Goal: Task Accomplishment & Management: Use online tool/utility

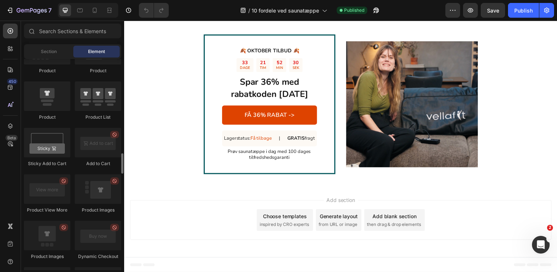
scroll to position [980, 0]
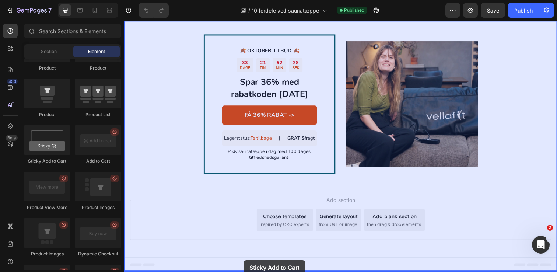
drag, startPoint x: 162, startPoint y: 163, endPoint x: 246, endPoint y: 265, distance: 131.8
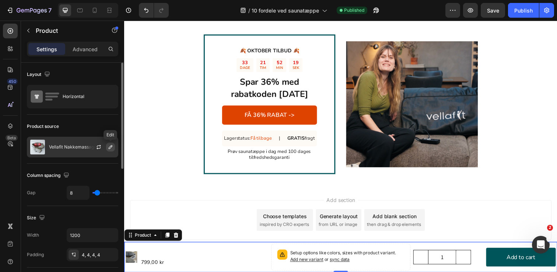
click at [109, 148] on icon "button" at bounding box center [110, 147] width 6 height 6
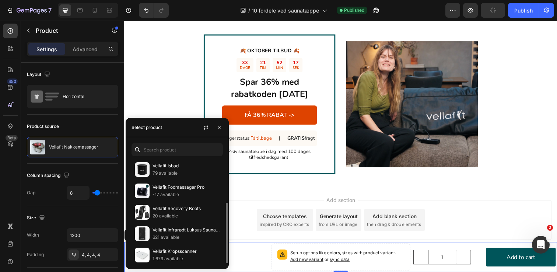
scroll to position [67, 0]
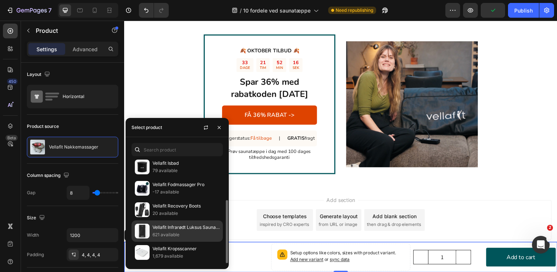
click at [159, 227] on p "Vellafit Infrarødt Luksus Saunatæppe" at bounding box center [185, 226] width 67 height 7
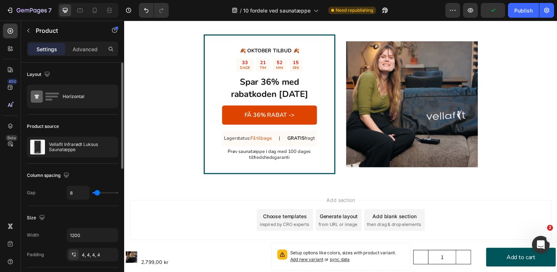
click at [93, 128] on div "Product source" at bounding box center [72, 126] width 91 height 12
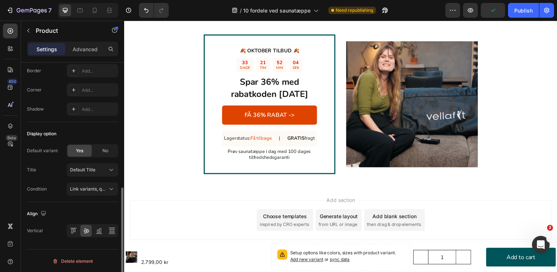
scroll to position [268, 0]
click at [86, 172] on div "Default Title" at bounding box center [92, 168] width 45 height 7
click at [87, 170] on span "Default Title" at bounding box center [82, 169] width 25 height 7
click at [85, 189] on span "Link variants, quantity <br> between same products" at bounding box center [124, 188] width 109 height 6
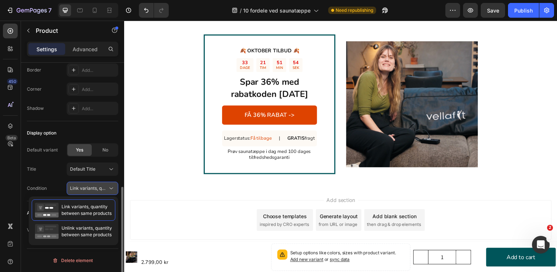
click at [86, 186] on span "Link variants, quantity <br> between same products" at bounding box center [124, 188] width 109 height 6
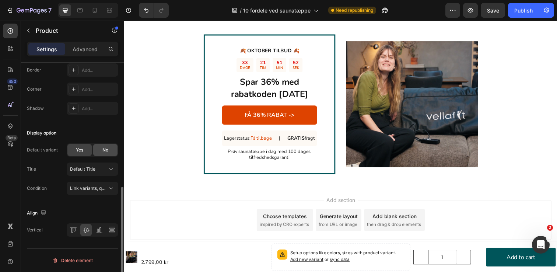
click at [106, 154] on div "No" at bounding box center [105, 150] width 24 height 12
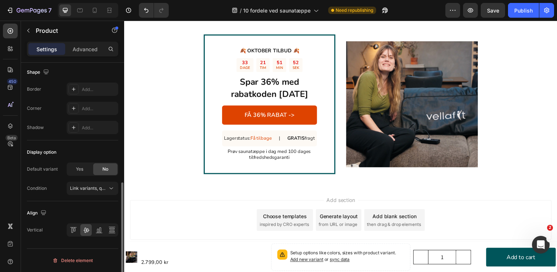
scroll to position [248, 0]
click at [80, 169] on span "Yes" at bounding box center [79, 169] width 7 height 7
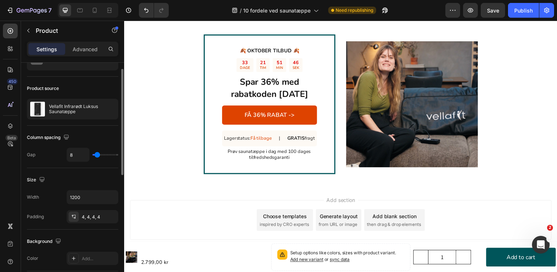
scroll to position [42, 0]
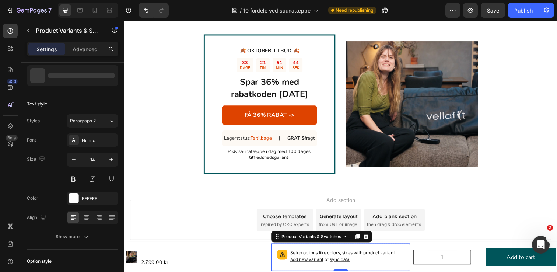
click at [320, 255] on p "Setup options like colors, sizes with product variant. Add new variant or sync …" at bounding box center [351, 261] width 117 height 14
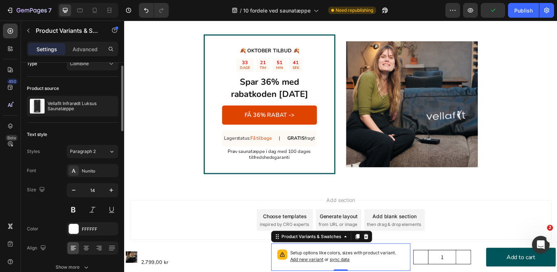
scroll to position [0, 0]
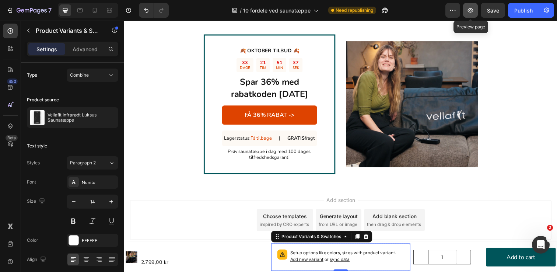
click at [474, 13] on button "button" at bounding box center [470, 10] width 15 height 15
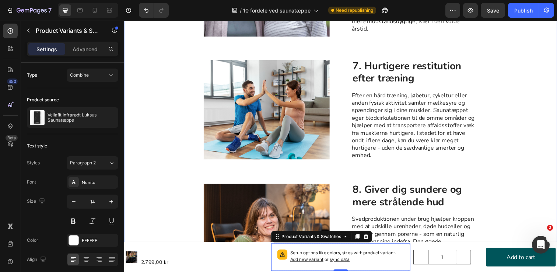
scroll to position [887, 0]
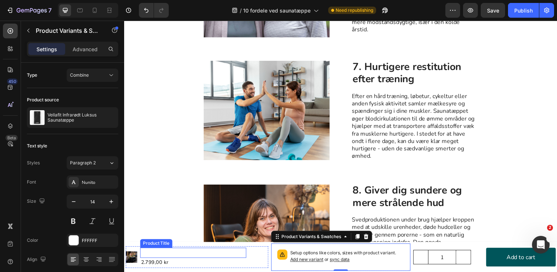
click at [190, 258] on h1 "Vellafit Infrarødt Luksus Saunatæppe" at bounding box center [194, 257] width 108 height 10
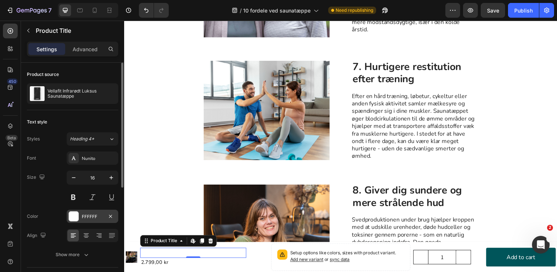
click at [84, 217] on div "FFFFFF" at bounding box center [92, 216] width 21 height 7
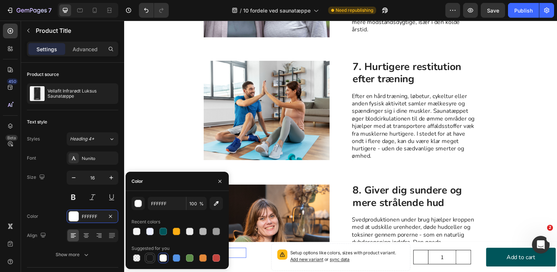
click at [153, 257] on div at bounding box center [149, 257] width 9 height 9
type input "151515"
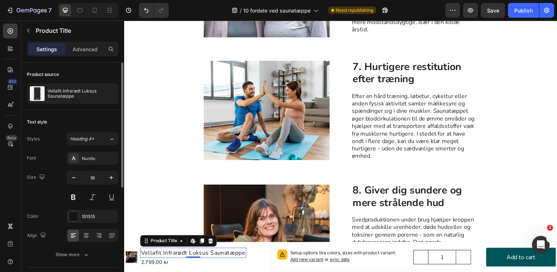
click at [40, 203] on div "Size 16" at bounding box center [72, 186] width 91 height 33
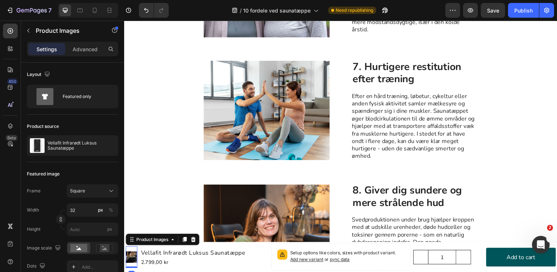
click at [132, 253] on div at bounding box center [132, 262] width 12 height 22
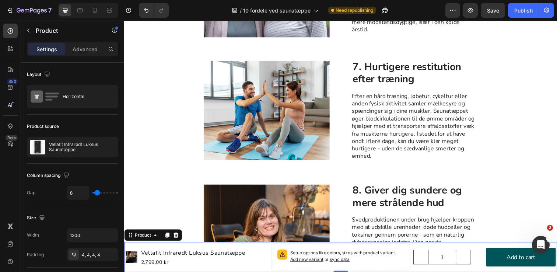
click at [254, 247] on div "Product Images Vellafit Infrarødt Luksus Saunatæppe Product Title 2.799,00 kr P…" at bounding box center [345, 261] width 442 height 31
click at [179, 237] on icon at bounding box center [176, 239] width 5 height 5
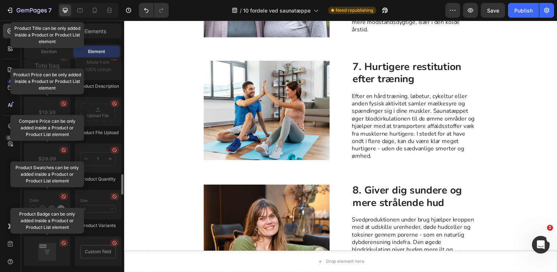
scroll to position [1189, 0]
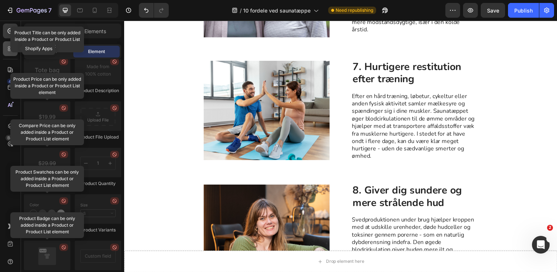
click at [4, 47] on div at bounding box center [10, 48] width 15 height 15
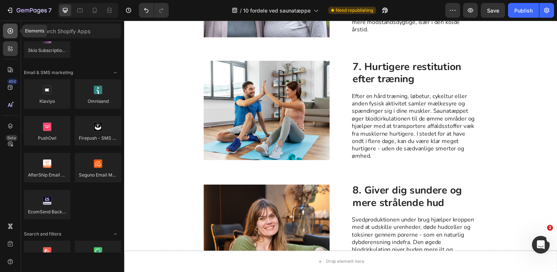
click at [13, 33] on icon at bounding box center [10, 30] width 7 height 7
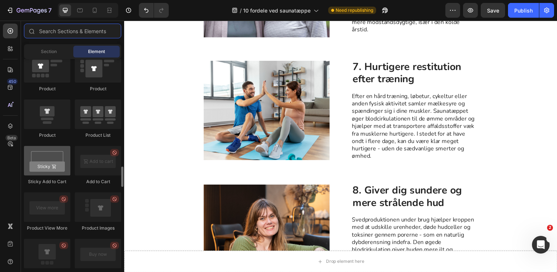
scroll to position [973, 0]
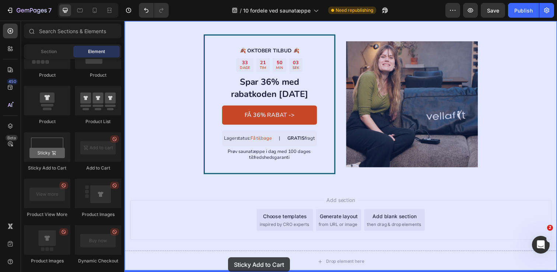
drag, startPoint x: 169, startPoint y: 177, endPoint x: 230, endPoint y: 262, distance: 104.7
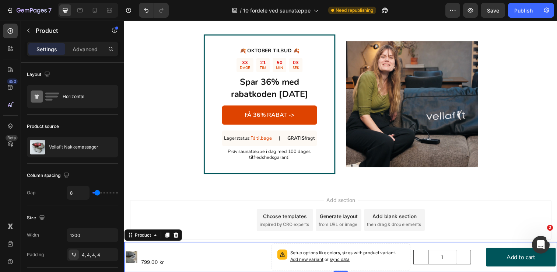
scroll to position [1427, 0]
click at [228, 247] on div "Product Images Vellafit Nakkemassager Product Title 799,00 kr Product Price Pro…" at bounding box center [345, 261] width 442 height 31
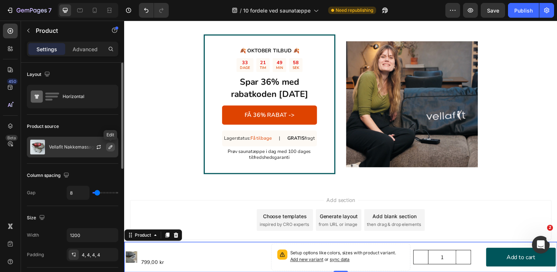
click at [109, 147] on icon "button" at bounding box center [111, 147] width 4 height 4
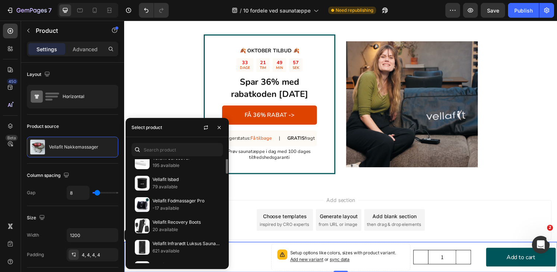
scroll to position [67, 0]
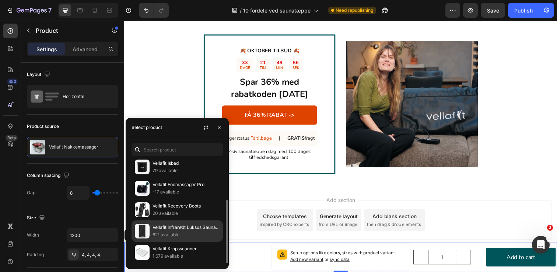
click at [163, 233] on p "621 available" at bounding box center [185, 234] width 67 height 7
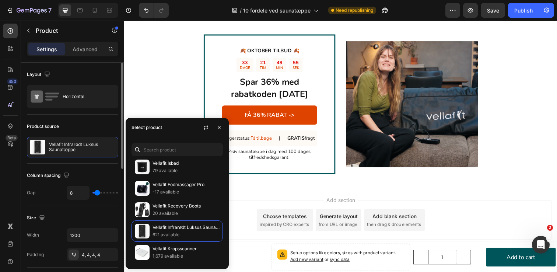
click at [91, 175] on div "Column spacing" at bounding box center [72, 175] width 91 height 12
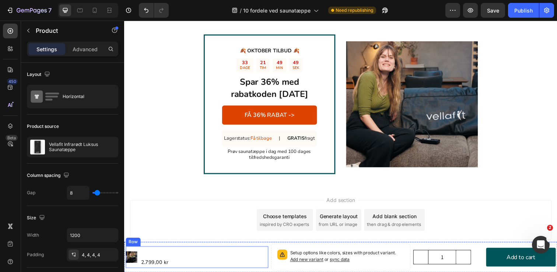
click at [257, 256] on div "Product Images Vellafit Infrarødt Luksus Saunatæppe Product Title 2.799,00 kr P…" at bounding box center [198, 262] width 145 height 22
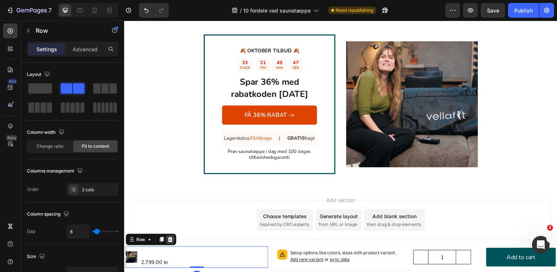
click at [172, 244] on icon at bounding box center [171, 243] width 5 height 5
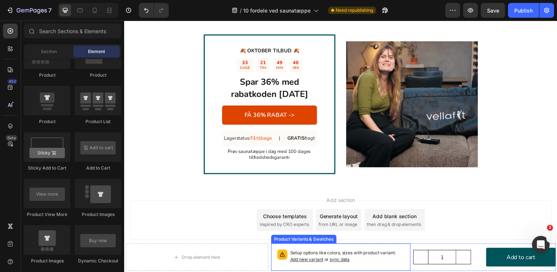
click at [308, 254] on p "Setup options like colors, sizes with product variant. Add new variant or sync …" at bounding box center [351, 261] width 117 height 14
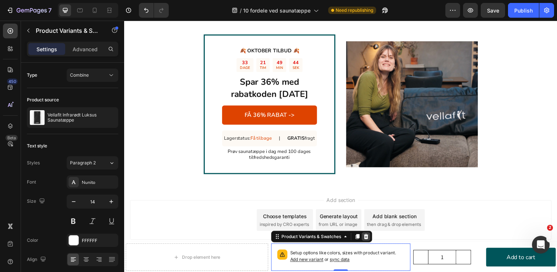
click at [373, 243] on icon at bounding box center [371, 241] width 6 height 6
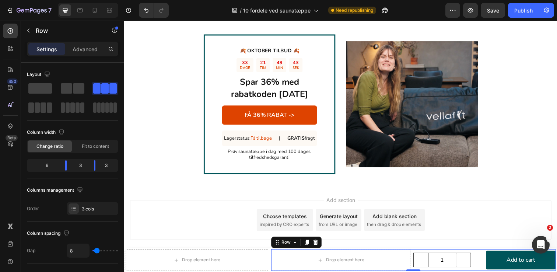
click at [434, 254] on div "1 Product Quantity" at bounding box center [454, 265] width 71 height 22
click at [432, 254] on div "1 Product Quantity" at bounding box center [454, 265] width 71 height 22
click at [321, 244] on icon at bounding box center [319, 247] width 6 height 6
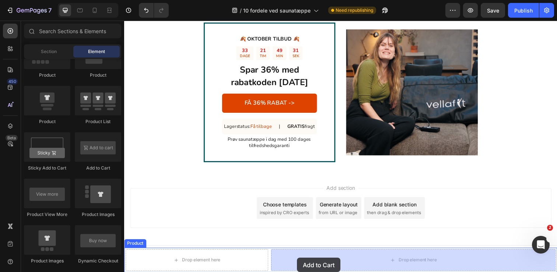
drag, startPoint x: 224, startPoint y: 177, endPoint x: 301, endPoint y: 262, distance: 114.7
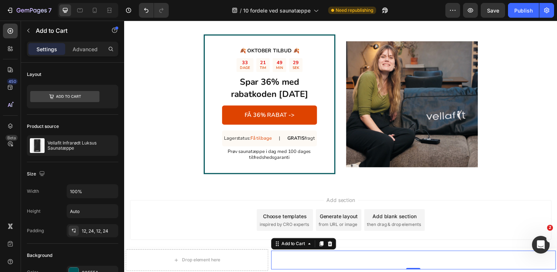
click at [349, 265] on button "Add to cart" at bounding box center [419, 265] width 290 height 20
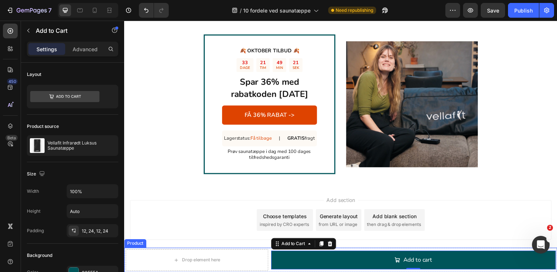
click at [250, 252] on div "Drop element here Add to cart Add to Cart 0 Product" at bounding box center [345, 264] width 442 height 25
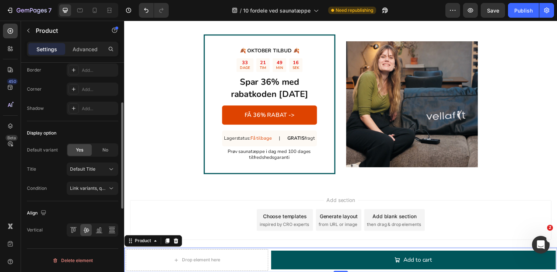
scroll to position [0, 0]
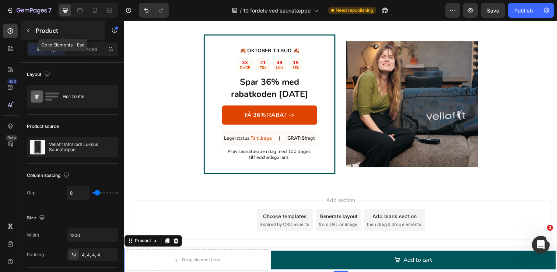
click at [28, 29] on icon "button" at bounding box center [28, 31] width 6 height 6
click at [272, 254] on div "Drop element here Add to cart Add to Cart Product 0" at bounding box center [345, 264] width 442 height 25
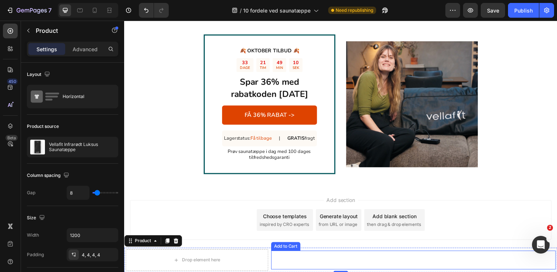
click at [357, 260] on button "Add to cart" at bounding box center [419, 265] width 290 height 20
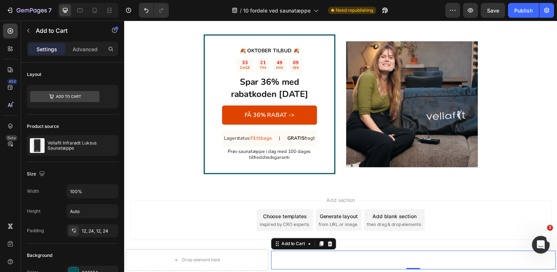
click at [357, 260] on button "Add to cart" at bounding box center [419, 265] width 290 height 20
click at [397, 263] on button "Add to cart" at bounding box center [419, 265] width 290 height 20
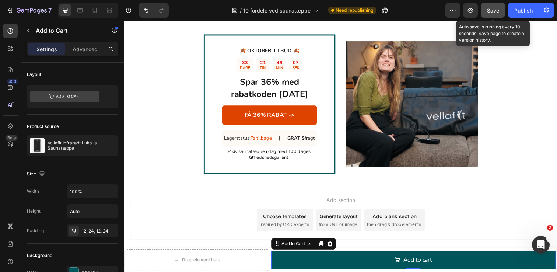
click at [492, 11] on span "Save" at bounding box center [493, 10] width 12 height 6
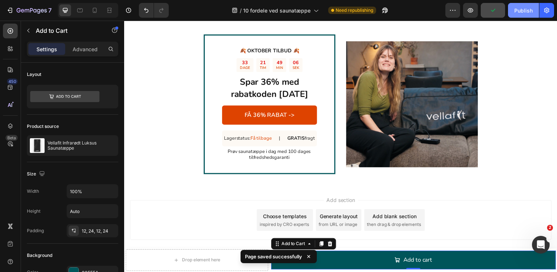
click at [522, 11] on div "Publish" at bounding box center [523, 11] width 18 height 8
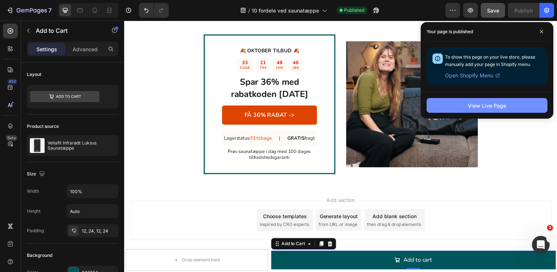
click at [489, 103] on div "View Live Page" at bounding box center [486, 106] width 38 height 8
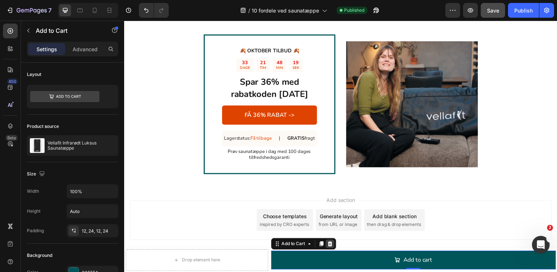
click at [334, 250] on icon at bounding box center [333, 247] width 5 height 5
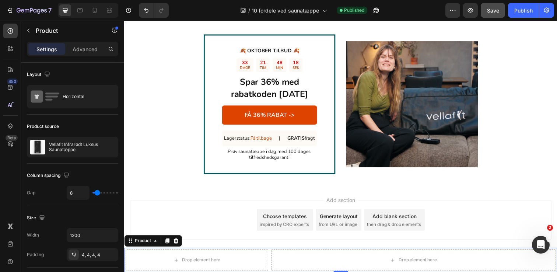
click at [244, 252] on div "Drop element here Drop element here Product 0" at bounding box center [345, 264] width 442 height 25
click at [28, 33] on icon "button" at bounding box center [28, 31] width 6 height 6
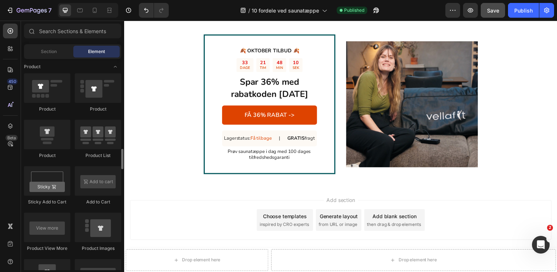
scroll to position [931, 0]
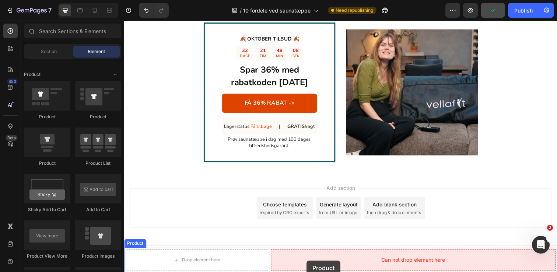
drag, startPoint x: 174, startPoint y: 165, endPoint x: 312, endPoint y: 255, distance: 165.5
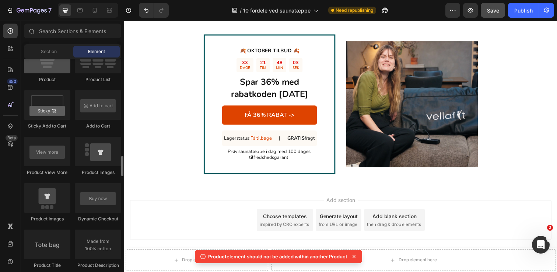
scroll to position [1015, 0]
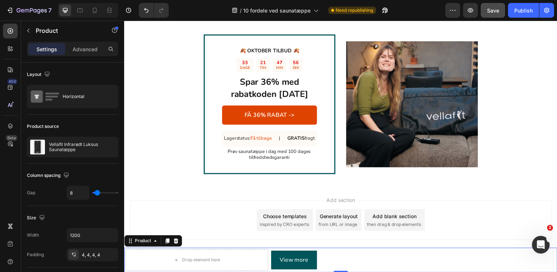
click at [255, 252] on div "Drop element here View more Product View More Product 0" at bounding box center [345, 264] width 442 height 25
click at [78, 258] on div at bounding box center [73, 254] width 10 height 10
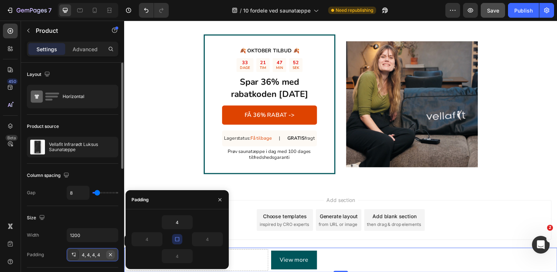
click at [108, 254] on icon "button" at bounding box center [110, 254] width 6 height 6
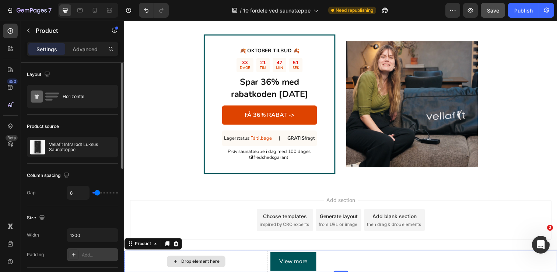
click at [187, 256] on div "Drop element here" at bounding box center [197, 266] width 146 height 22
click at [144, 268] on div "Drop element here" at bounding box center [197, 266] width 146 height 22
click at [175, 247] on icon at bounding box center [176, 248] width 5 height 5
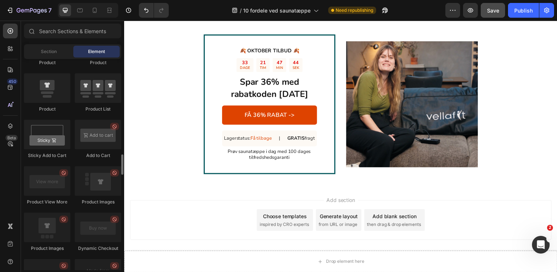
scroll to position [985, 0]
click at [36, 174] on div at bounding box center [47, 180] width 46 height 29
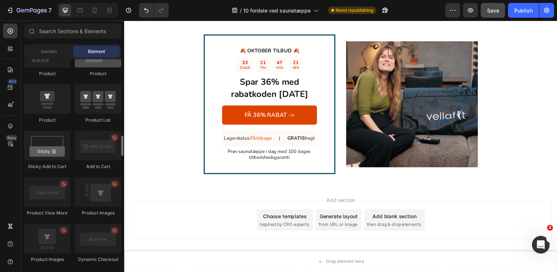
scroll to position [981, 0]
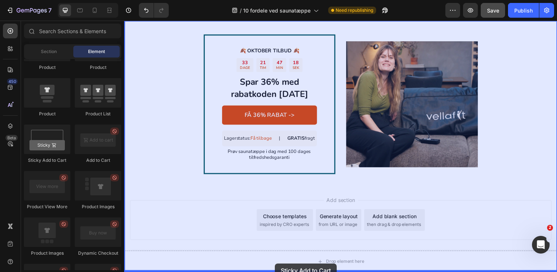
drag, startPoint x: 163, startPoint y: 158, endPoint x: 279, endPoint y: 268, distance: 159.6
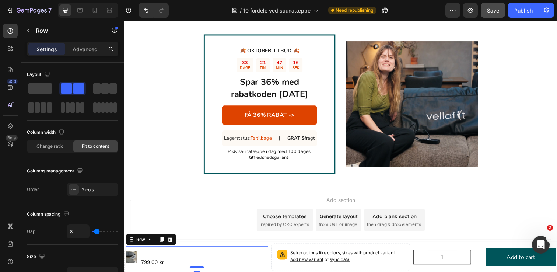
click at [227, 257] on div "Product Images Vellafit Nakkemassager Product Title 799,00 kr Product Price Pro…" at bounding box center [198, 262] width 145 height 22
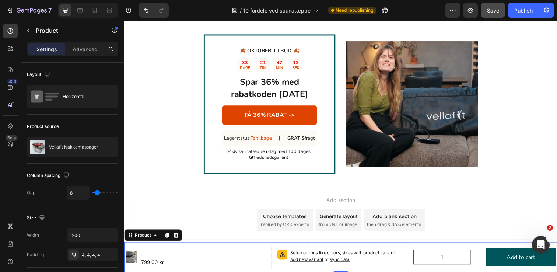
click at [257, 248] on div "Product Images Vellafit Nakkemassager Product Title 799,00 kr Product Price Pro…" at bounding box center [198, 262] width 145 height 28
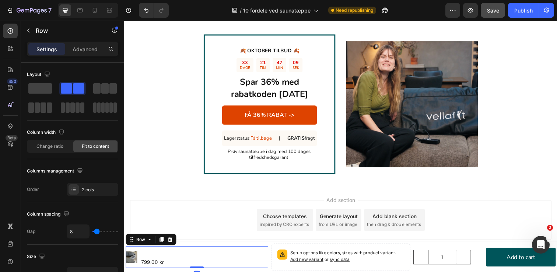
click at [268, 262] on div "Product Images Vellafit Nakkemassager Product Title 799,00 kr Product Price Pro…" at bounding box center [198, 262] width 145 height 22
click at [38, 91] on span at bounding box center [40, 88] width 24 height 10
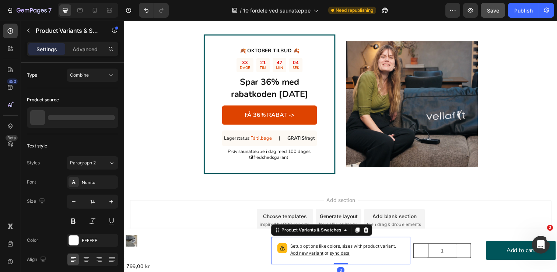
click at [312, 245] on div "Setup options like colors, sizes with product variant. Add new variant or sync …" at bounding box center [345, 254] width 136 height 21
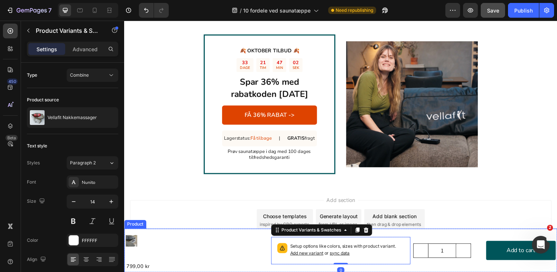
click at [272, 236] on div "Product Images Vellafit Nakkemassager Product Title 799,00 kr Product Price Pro…" at bounding box center [345, 255] width 442 height 45
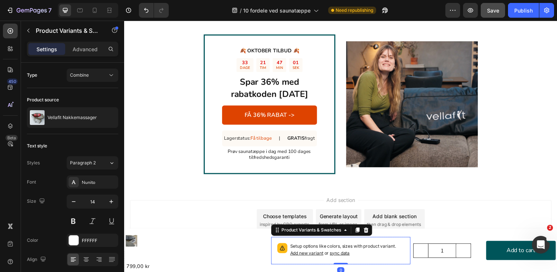
click at [286, 242] on div "Setup options like colors, sizes with product variant. Add new variant or sync …" at bounding box center [345, 255] width 142 height 28
click at [371, 236] on icon at bounding box center [370, 233] width 5 height 5
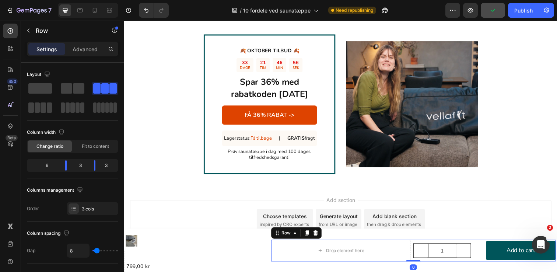
click at [490, 247] on div "1 Product Quantity" at bounding box center [454, 255] width 71 height 22
click at [321, 236] on icon at bounding box center [319, 237] width 6 height 6
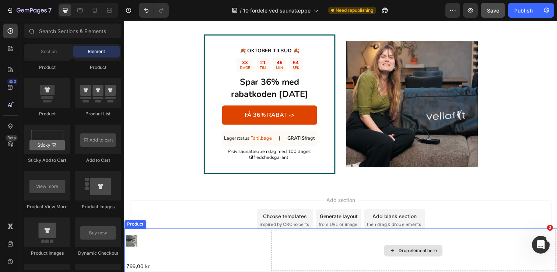
click at [380, 250] on div "Drop element here" at bounding box center [419, 255] width 290 height 42
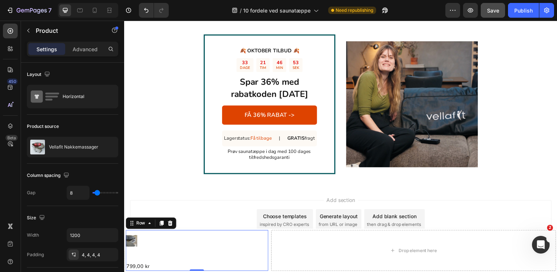
click at [254, 243] on div "Product Images Vellafit Nakkemassager Product Title 799,00 kr Product Price Pro…" at bounding box center [198, 255] width 145 height 42
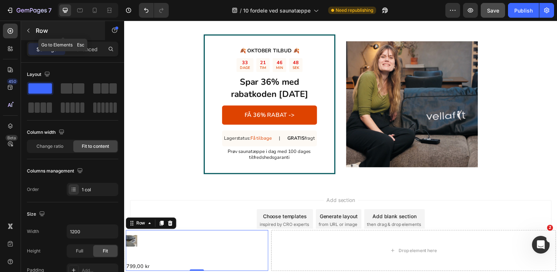
click at [29, 31] on icon "button" at bounding box center [28, 31] width 6 height 6
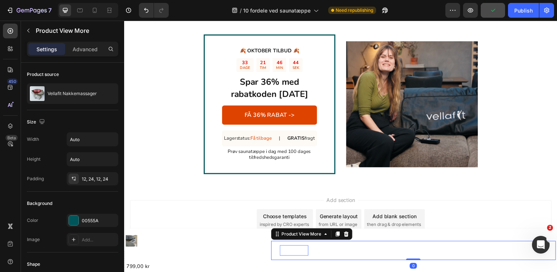
click at [298, 258] on p "View more" at bounding box center [297, 255] width 29 height 11
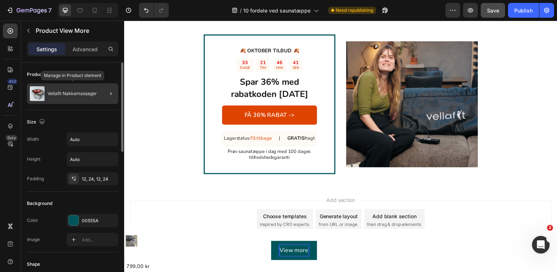
click at [73, 95] on p "Vellafit Nakkemassager" at bounding box center [71, 93] width 49 height 5
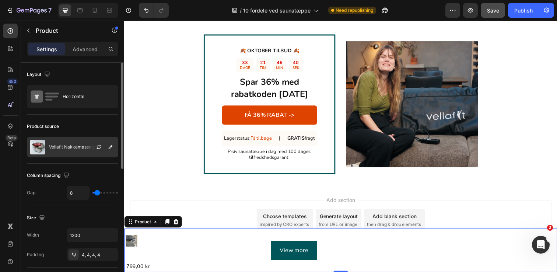
click at [79, 153] on div "Vellafit Nakkemassager" at bounding box center [72, 147] width 91 height 21
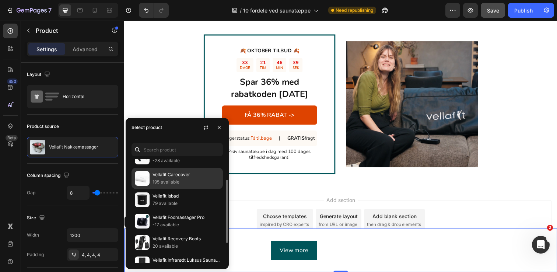
scroll to position [67, 0]
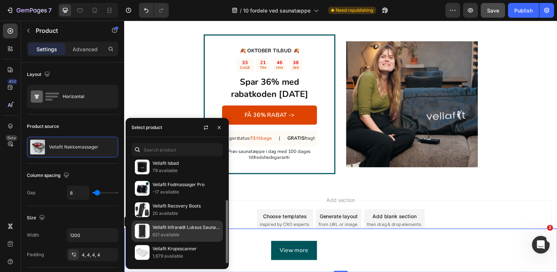
click at [170, 227] on p "Vellafit Infrarødt Luksus Saunatæppe" at bounding box center [185, 226] width 67 height 7
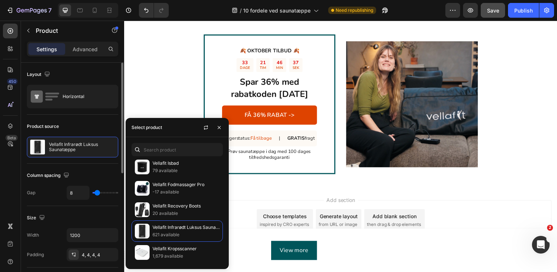
click at [78, 166] on div "Column spacing Gap 8" at bounding box center [72, 184] width 91 height 42
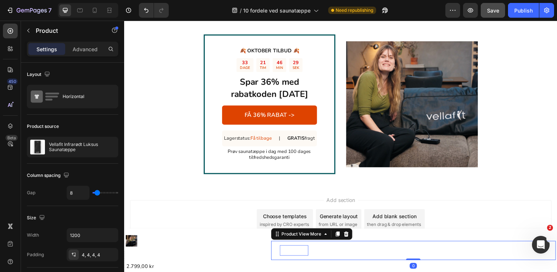
click at [304, 251] on p "View more" at bounding box center [297, 255] width 29 height 11
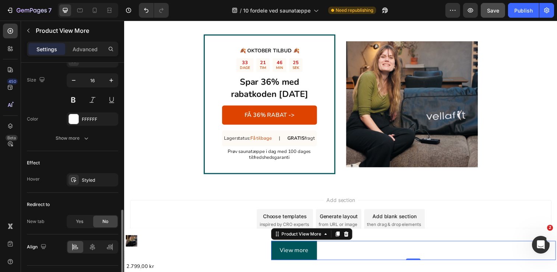
scroll to position [363, 0]
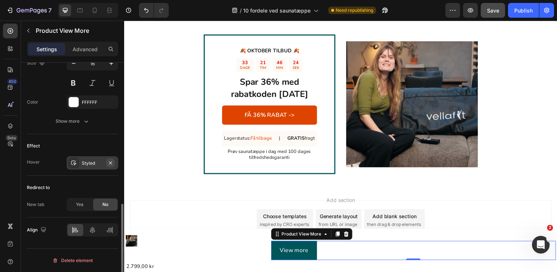
click at [110, 163] on icon "button" at bounding box center [110, 162] width 3 height 3
click at [93, 229] on icon at bounding box center [92, 229] width 7 height 7
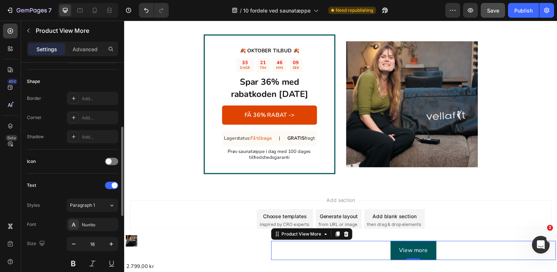
scroll to position [186, 0]
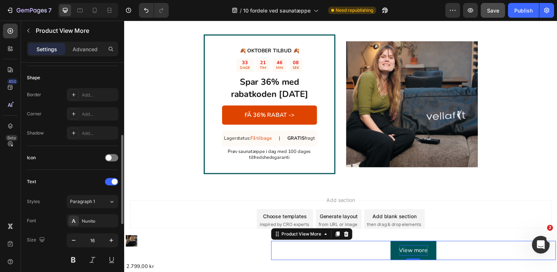
click at [420, 254] on p "View more" at bounding box center [419, 255] width 29 height 11
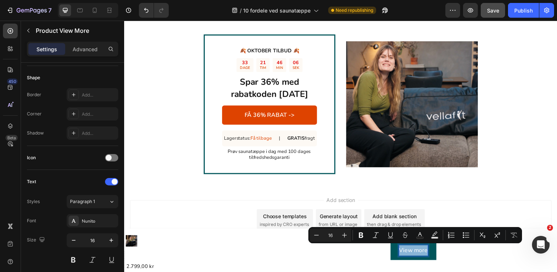
drag, startPoint x: 432, startPoint y: 255, endPoint x: 400, endPoint y: 257, distance: 32.8
click at [400, 257] on button "View more" at bounding box center [419, 255] width 47 height 20
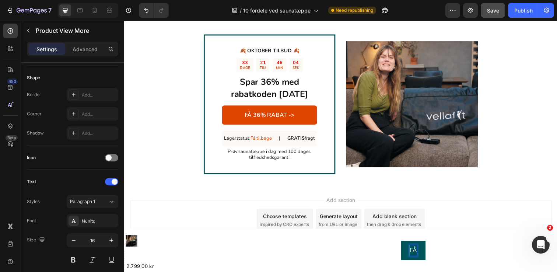
click at [406, 245] on button "FÅ" at bounding box center [418, 255] width 25 height 20
click at [399, 245] on button "FÅ 36%" at bounding box center [418, 255] width 39 height 20
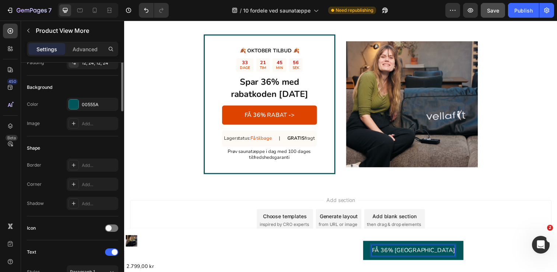
scroll to position [131, 0]
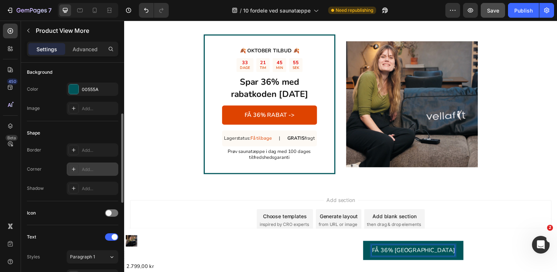
click at [86, 167] on div "Add..." at bounding box center [99, 169] width 35 height 7
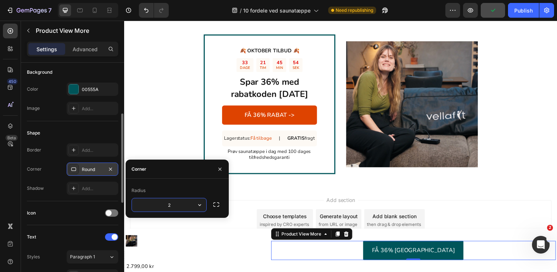
type input "20"
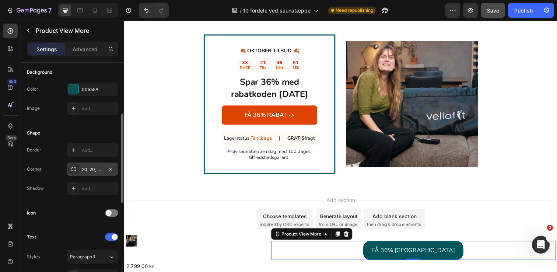
click at [88, 132] on div "Shape" at bounding box center [72, 133] width 91 height 12
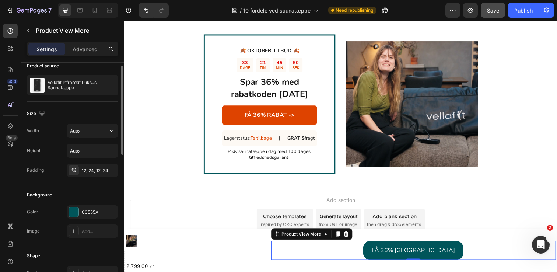
scroll to position [0, 0]
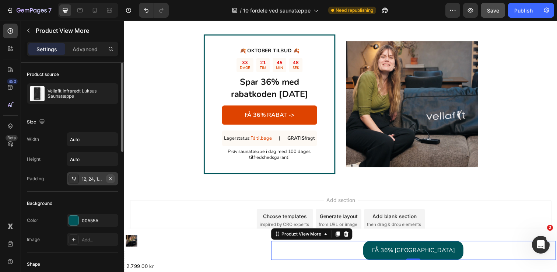
click at [110, 176] on icon "button" at bounding box center [110, 179] width 6 height 6
click at [110, 140] on icon "button" at bounding box center [110, 138] width 7 height 7
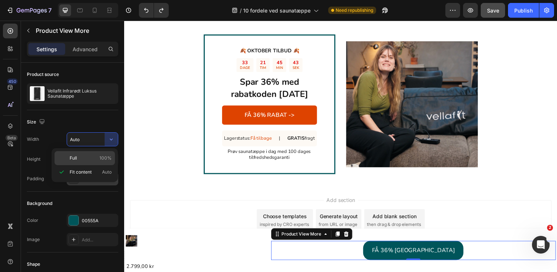
click at [88, 159] on p "Full 100%" at bounding box center [91, 158] width 42 height 7
type input "100%"
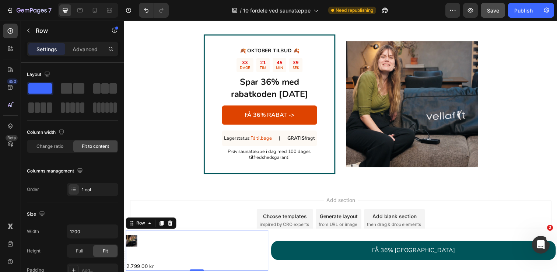
click at [240, 239] on div "Product Images Vellafit Infrarødt Luksus Saunatæppe Product Title 2.799,00 kr P…" at bounding box center [198, 255] width 145 height 42
click at [170, 227] on icon at bounding box center [171, 227] width 6 height 6
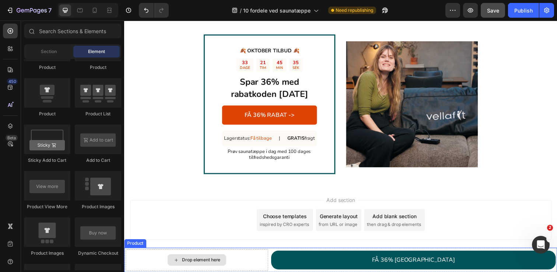
click at [222, 256] on div "Drop element here" at bounding box center [198, 265] width 145 height 22
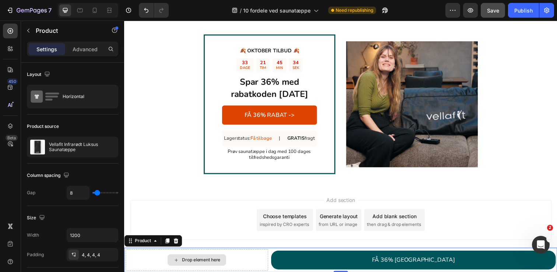
click at [249, 268] on div "Drop element here" at bounding box center [198, 265] width 145 height 22
click at [293, 252] on div "Drop element here FÅ 36% RABAT Product View More Product 0" at bounding box center [345, 264] width 442 height 25
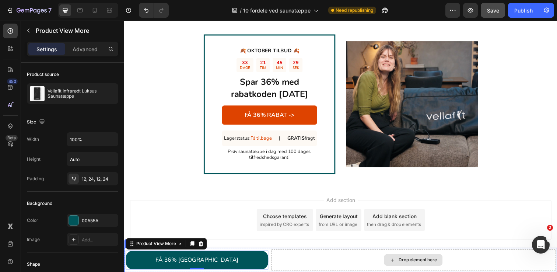
click at [311, 260] on div "Drop element here" at bounding box center [419, 265] width 290 height 22
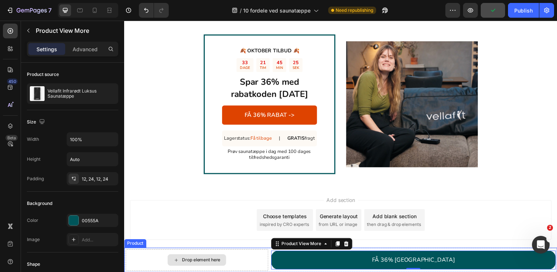
click at [237, 257] on div "Drop element here" at bounding box center [198, 265] width 145 height 22
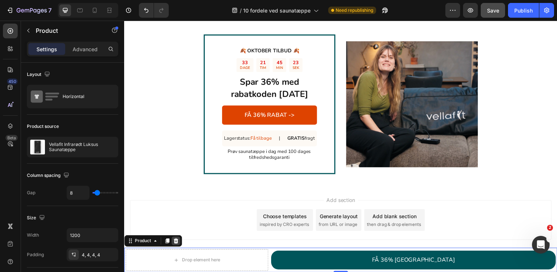
click at [179, 245] on icon at bounding box center [177, 245] width 6 height 6
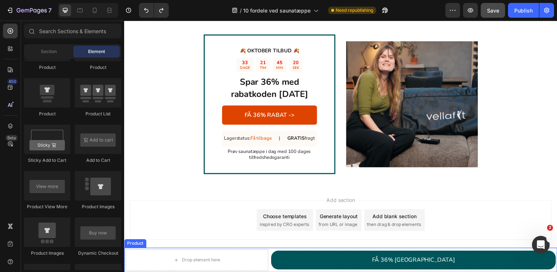
click at [271, 254] on div "Drop element here" at bounding box center [198, 265] width 145 height 22
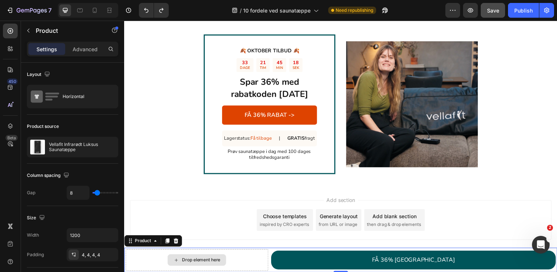
click at [206, 260] on div "Drop element here" at bounding box center [198, 265] width 60 height 12
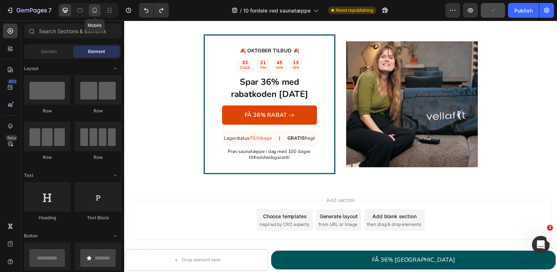
click at [96, 11] on icon at bounding box center [94, 10] width 7 height 7
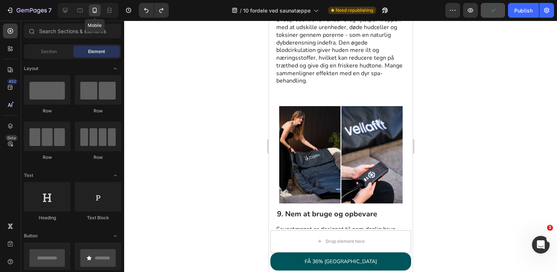
scroll to position [1461, 0]
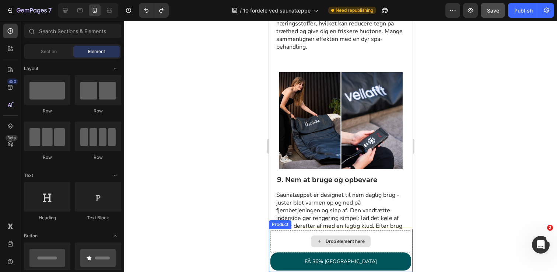
click at [392, 234] on div "Drop element here" at bounding box center [340, 241] width 141 height 22
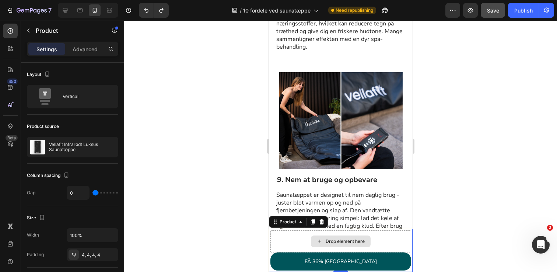
click at [335, 240] on div "Drop element here" at bounding box center [344, 241] width 39 height 6
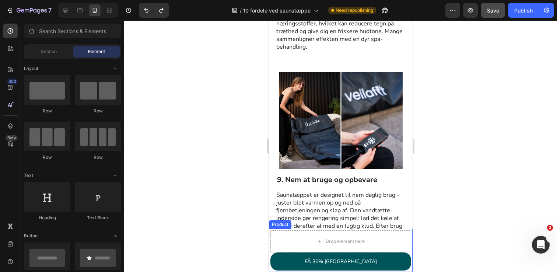
click at [269, 250] on div "Drop element here FÅ 36% RABAT Product View More Product" at bounding box center [340, 250] width 144 height 43
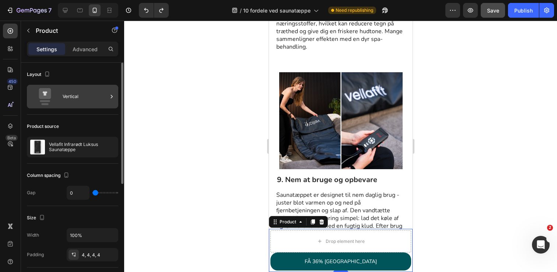
click at [67, 91] on div "Vertical" at bounding box center [85, 96] width 45 height 17
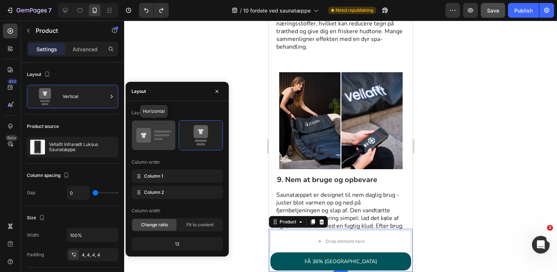
click at [166, 143] on icon at bounding box center [153, 135] width 35 height 21
type input "8"
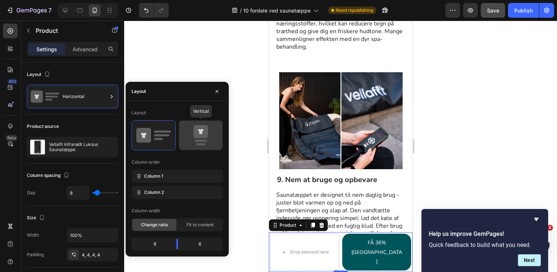
click at [198, 138] on icon at bounding box center [200, 131] width 14 height 13
type input "0"
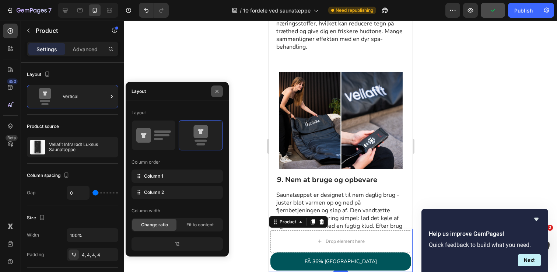
click at [218, 93] on icon "button" at bounding box center [217, 91] width 6 height 6
click at [218, 90] on icon "button" at bounding box center [217, 91] width 6 height 6
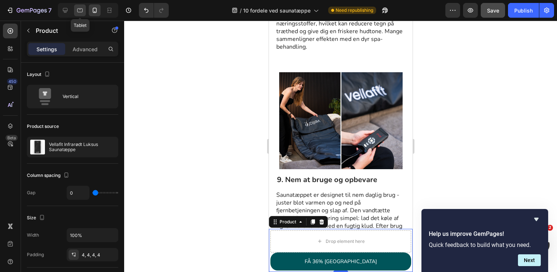
click at [76, 11] on icon at bounding box center [79, 10] width 7 height 7
type input "8"
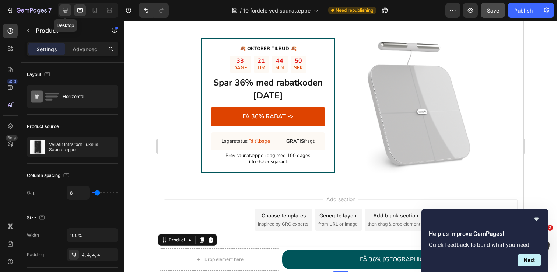
click at [65, 11] on icon at bounding box center [64, 10] width 7 height 7
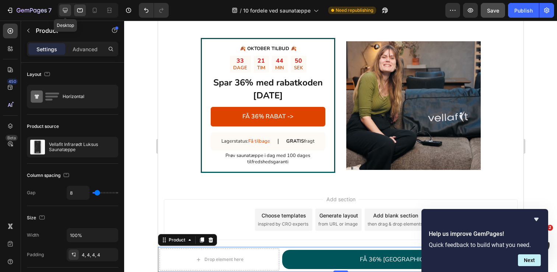
type input "1200"
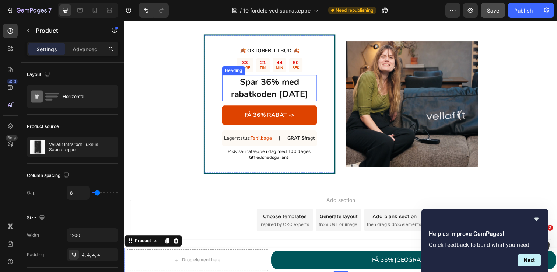
scroll to position [1427, 0]
click at [535, 216] on icon "Hide survey" at bounding box center [536, 219] width 9 height 9
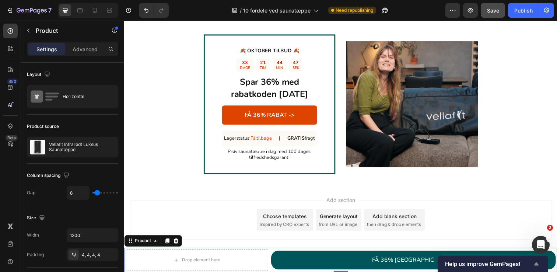
click at [539, 265] on icon "Show survey - Help us improve GemPages!" at bounding box center [536, 263] width 9 height 9
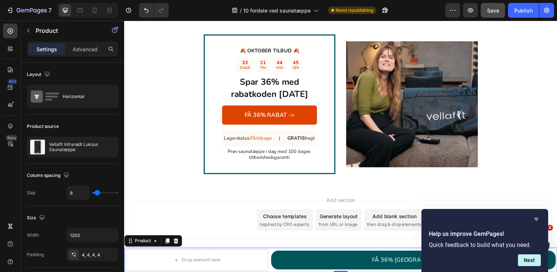
click at [538, 222] on icon "Hide survey" at bounding box center [536, 219] width 9 height 9
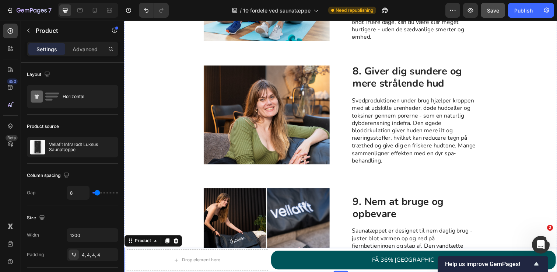
scroll to position [983, 0]
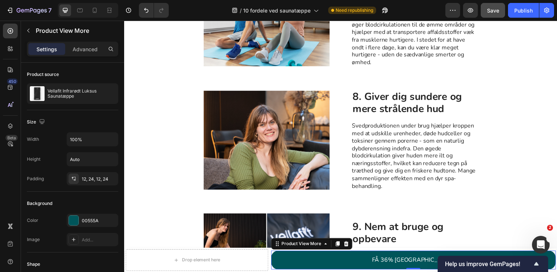
click at [286, 262] on button "FÅ 36% [GEOGRAPHIC_DATA]" at bounding box center [419, 265] width 290 height 20
click at [309, 250] on div "Product View More" at bounding box center [304, 248] width 43 height 7
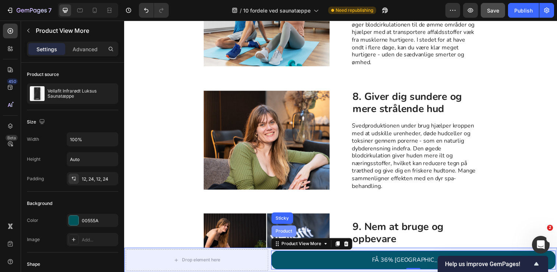
click at [289, 235] on div "Product" at bounding box center [287, 235] width 20 height 4
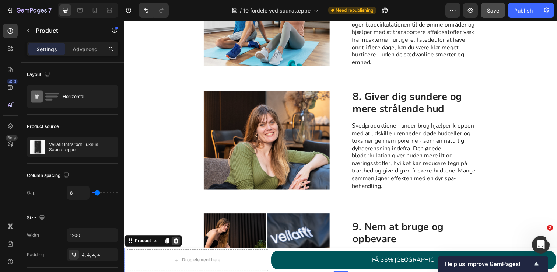
click at [176, 244] on icon at bounding box center [176, 245] width 5 height 5
click at [264, 261] on div "Drop element here" at bounding box center [198, 265] width 145 height 22
click at [263, 261] on div "Drop element here" at bounding box center [198, 265] width 145 height 22
click at [77, 49] on p "Advanced" at bounding box center [85, 49] width 25 height 8
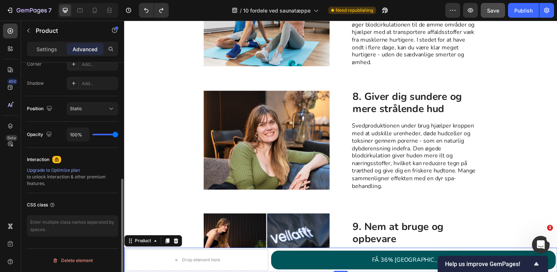
scroll to position [0, 0]
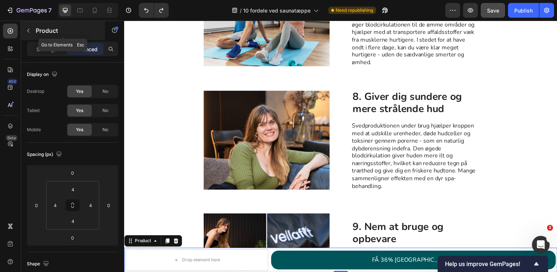
click at [31, 29] on button "button" at bounding box center [28, 31] width 12 height 12
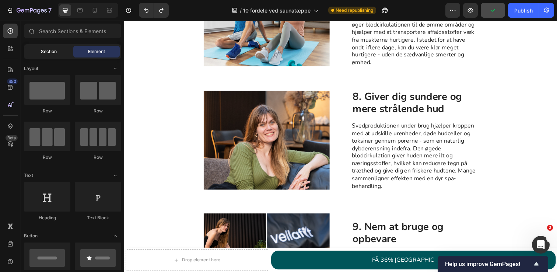
click at [55, 51] on span "Section" at bounding box center [49, 51] width 16 height 7
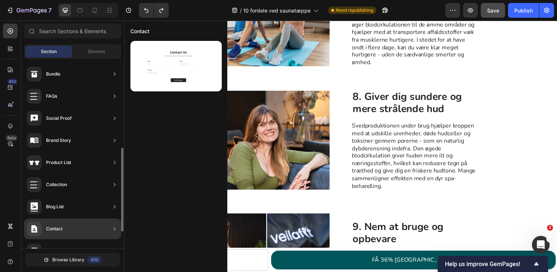
scroll to position [238, 0]
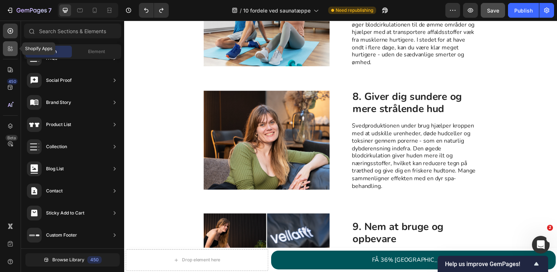
click at [11, 46] on icon at bounding box center [10, 48] width 7 height 7
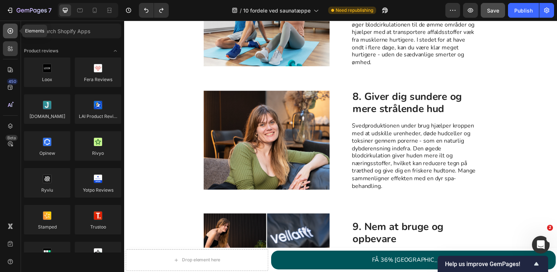
click at [11, 31] on icon at bounding box center [10, 30] width 7 height 7
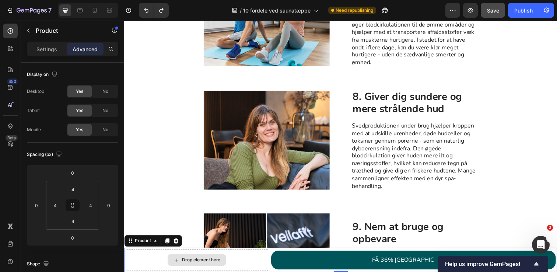
click at [239, 263] on div "Drop element here" at bounding box center [198, 265] width 145 height 22
click at [46, 48] on p "Settings" at bounding box center [46, 49] width 21 height 8
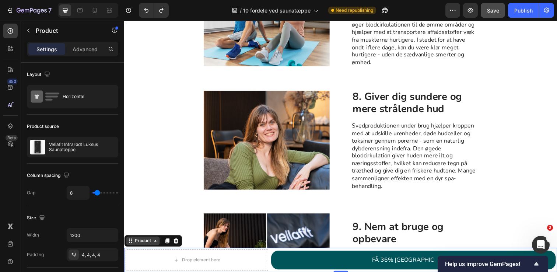
click at [145, 243] on div "Product" at bounding box center [143, 245] width 20 height 7
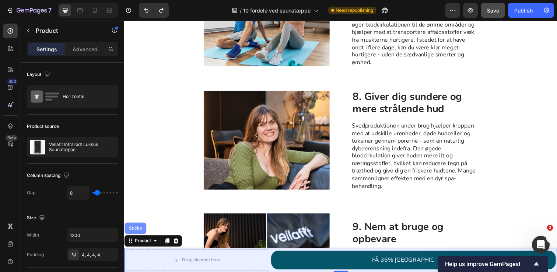
click at [134, 235] on div "Sticky" at bounding box center [135, 232] width 22 height 12
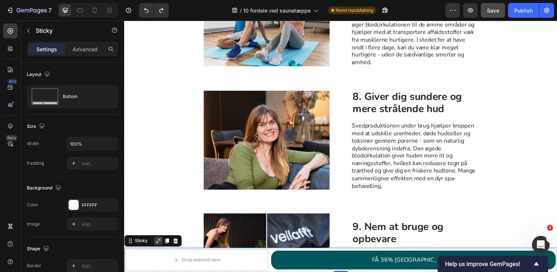
click at [160, 246] on icon at bounding box center [159, 245] width 6 height 6
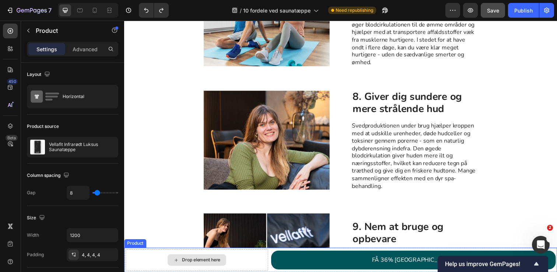
click at [165, 259] on div "Drop element here" at bounding box center [198, 265] width 145 height 22
click at [162, 258] on div "Drop element here" at bounding box center [198, 265] width 145 height 22
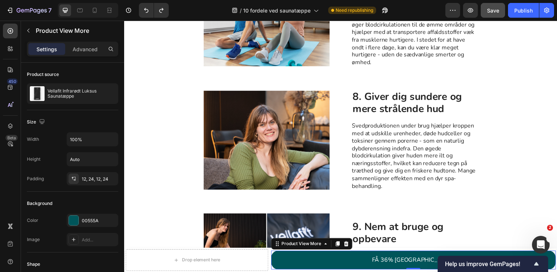
click at [278, 271] on div "FÅ 36% [GEOGRAPHIC_DATA]" at bounding box center [419, 265] width 290 height 20
click at [293, 249] on div "Product View More" at bounding box center [304, 248] width 43 height 7
click at [341, 248] on icon at bounding box center [341, 248] width 4 height 5
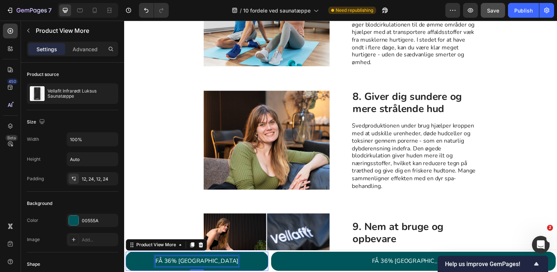
click at [203, 262] on div "FÅ 36% [GEOGRAPHIC_DATA]" at bounding box center [198, 266] width 85 height 11
click at [137, 263] on button "FÅ 36% [GEOGRAPHIC_DATA]" at bounding box center [198, 266] width 145 height 20
click at [202, 247] on icon at bounding box center [202, 249] width 5 height 5
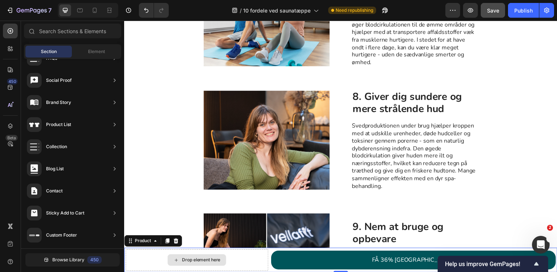
click at [166, 262] on div "Drop element here" at bounding box center [198, 265] width 145 height 22
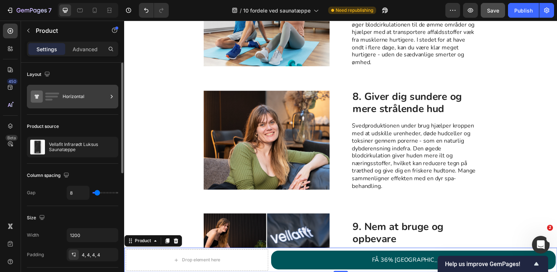
click at [60, 93] on div "Horizontal" at bounding box center [72, 97] width 91 height 24
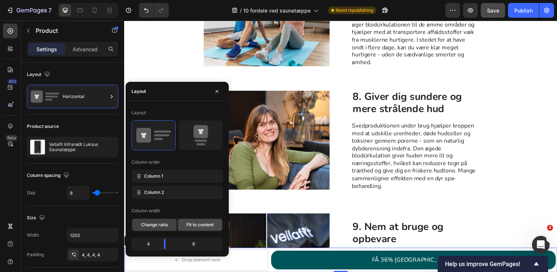
click at [200, 226] on span "Fit to content" at bounding box center [199, 224] width 27 height 7
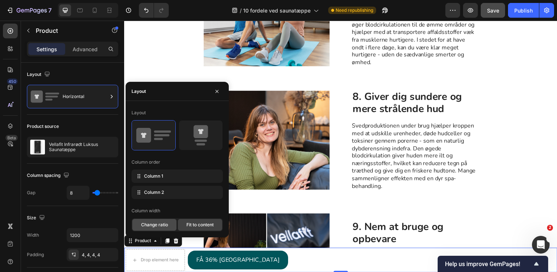
click at [160, 223] on span "Change ratio" at bounding box center [154, 224] width 27 height 7
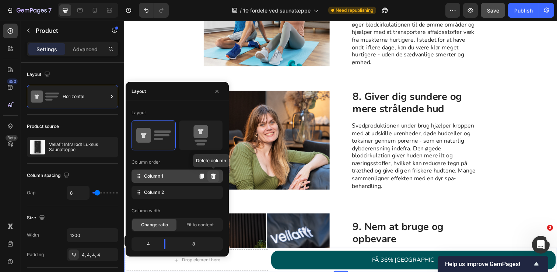
click at [214, 174] on icon at bounding box center [213, 175] width 5 height 5
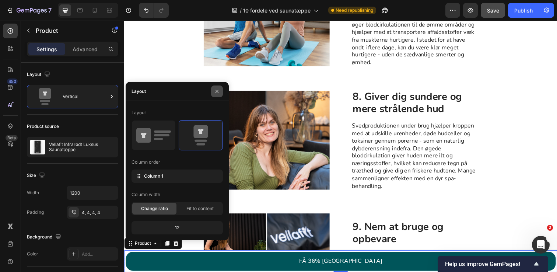
click at [214, 88] on icon "button" at bounding box center [217, 91] width 6 height 6
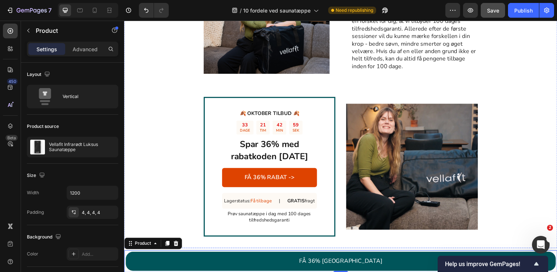
scroll to position [1355, 0]
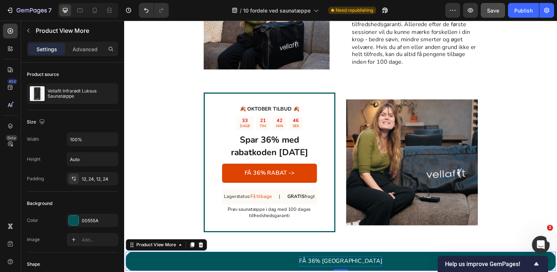
click at [353, 266] on div "FÅ 36% [GEOGRAPHIC_DATA]" at bounding box center [345, 266] width 85 height 11
click at [358, 266] on div "FÅ 36% [GEOGRAPHIC_DATA]" at bounding box center [345, 266] width 85 height 11
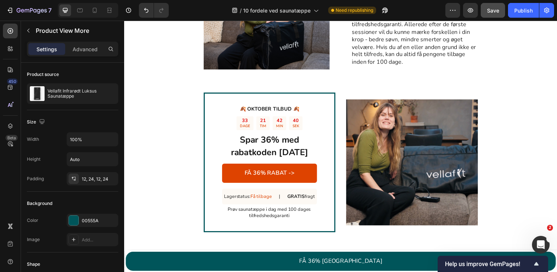
click at [366, 264] on button "FÅ 36% [GEOGRAPHIC_DATA]" at bounding box center [345, 266] width 439 height 20
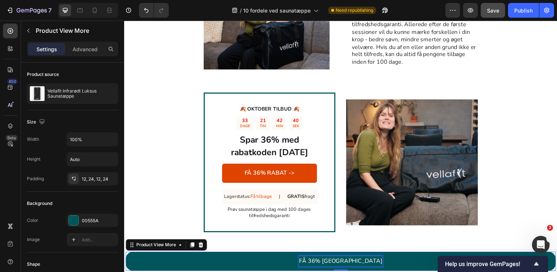
click at [359, 265] on p "FÅ 36% [GEOGRAPHIC_DATA]" at bounding box center [345, 266] width 85 height 11
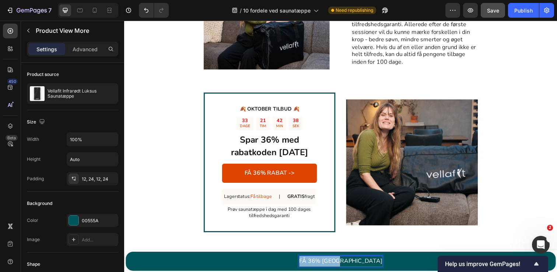
drag, startPoint x: 364, startPoint y: 264, endPoint x: 321, endPoint y: 269, distance: 44.1
click at [321, 269] on button "FÅ 36% [GEOGRAPHIC_DATA]" at bounding box center [345, 266] width 439 height 20
click at [126, 256] on button "SPAR 3" at bounding box center [345, 266] width 439 height 20
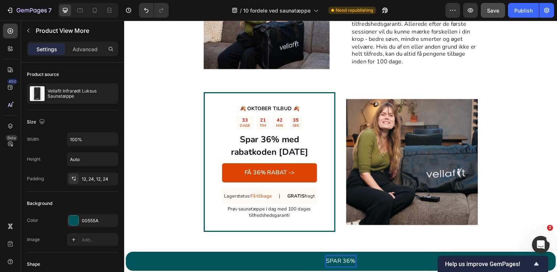
click at [126, 256] on button "SPAR 36%" at bounding box center [345, 266] width 439 height 20
click at [126, 256] on button "SPAR 36% i" at bounding box center [345, 266] width 439 height 20
click at [126, 256] on button "SPAR 36% i dag" at bounding box center [345, 266] width 439 height 20
click at [126, 256] on button "SPAR 36% i dag -" at bounding box center [345, 266] width 439 height 20
click at [126, 256] on button "SPAR 36% i dag - KØB" at bounding box center [345, 266] width 439 height 20
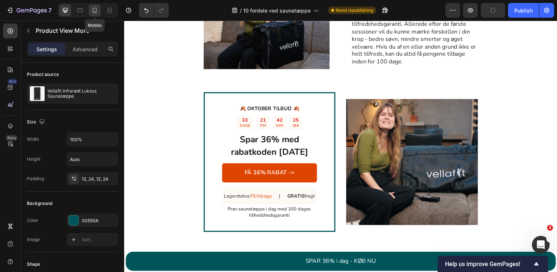
click at [95, 10] on icon at bounding box center [94, 10] width 7 height 7
type input "14"
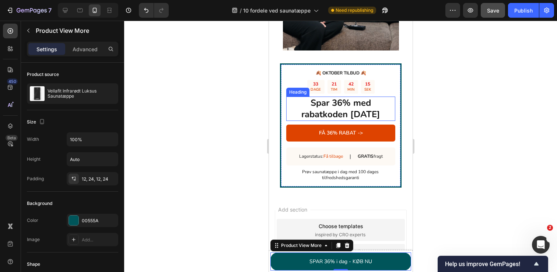
scroll to position [1996, 0]
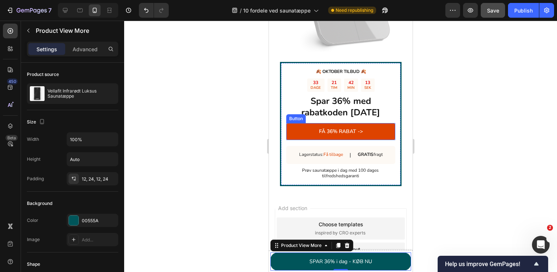
click at [382, 123] on link "FÅ 36% RABAT ->" at bounding box center [340, 131] width 109 height 17
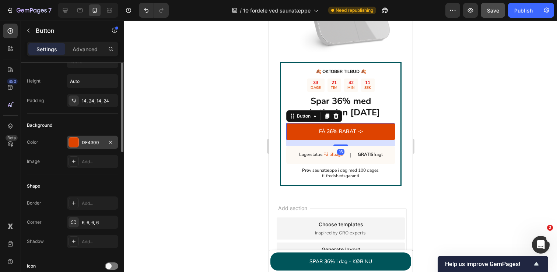
scroll to position [86, 0]
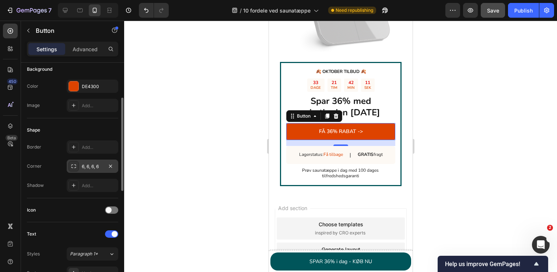
click at [94, 164] on div "6, 6, 6, 6" at bounding box center [92, 166] width 21 height 7
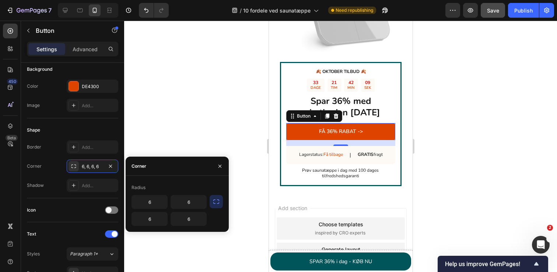
click at [211, 202] on button "button" at bounding box center [215, 201] width 13 height 13
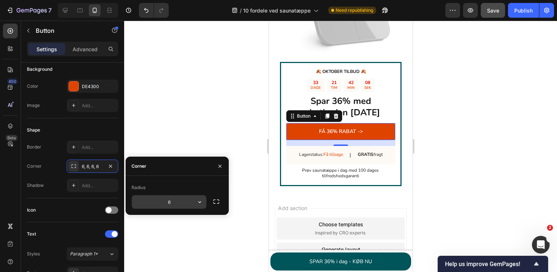
click at [181, 205] on input "6" at bounding box center [169, 201] width 74 height 13
type input "20"
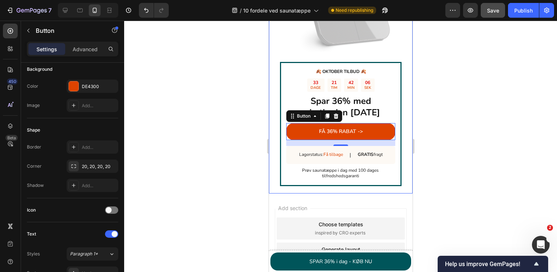
click at [237, 101] on div at bounding box center [340, 146] width 432 height 251
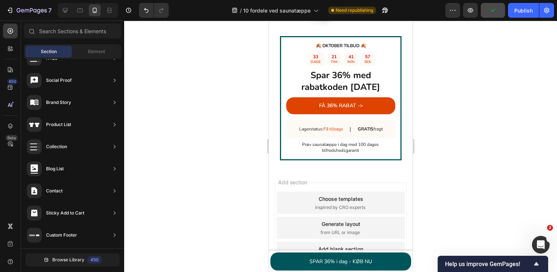
scroll to position [2393, 0]
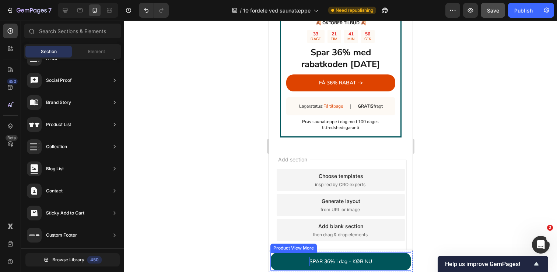
click at [367, 257] on p "SPAR 36% i dag - KØB NU" at bounding box center [340, 261] width 63 height 9
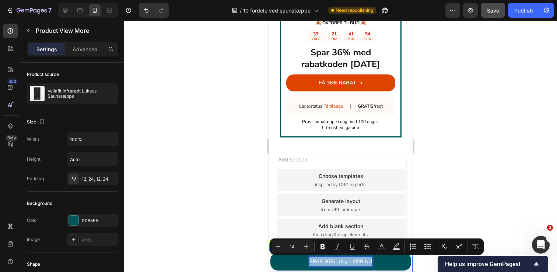
drag, startPoint x: 371, startPoint y: 259, endPoint x: 283, endPoint y: 251, distance: 88.3
click at [283, 251] on div "SPAR 36% i dag - KØB NU Product View More 0 Product" at bounding box center [340, 261] width 144 height 21
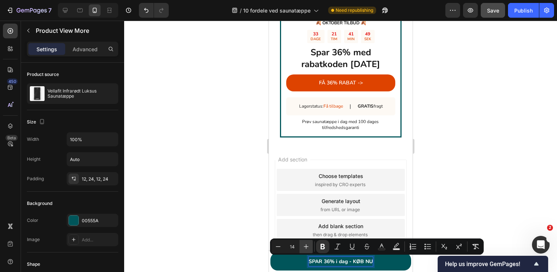
click at [307, 243] on icon "Editor contextual toolbar" at bounding box center [305, 246] width 7 height 7
type input "16"
click at [225, 190] on div at bounding box center [340, 146] width 432 height 251
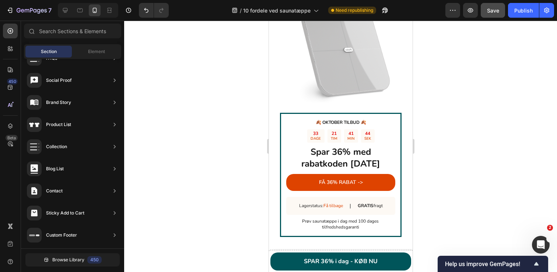
scroll to position [2296, 0]
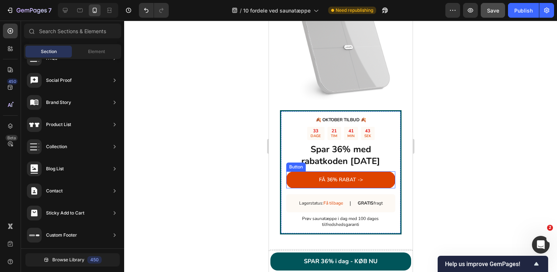
click at [378, 171] on link "FÅ 36% RABAT ->" at bounding box center [340, 179] width 109 height 17
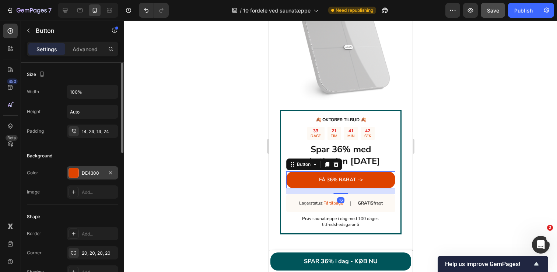
click at [82, 172] on div "DE4300" at bounding box center [92, 173] width 21 height 7
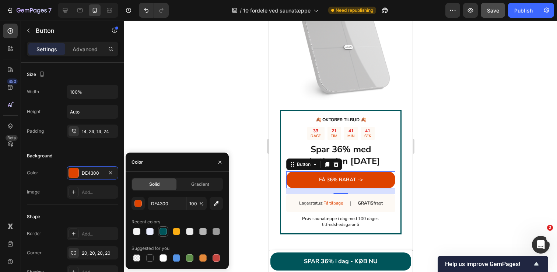
click at [164, 230] on div at bounding box center [162, 230] width 7 height 7
type input "00555A"
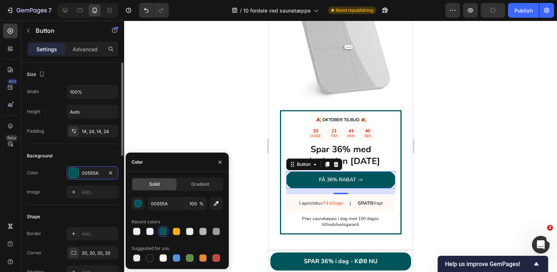
click at [46, 166] on div "Color 00555A" at bounding box center [72, 172] width 91 height 13
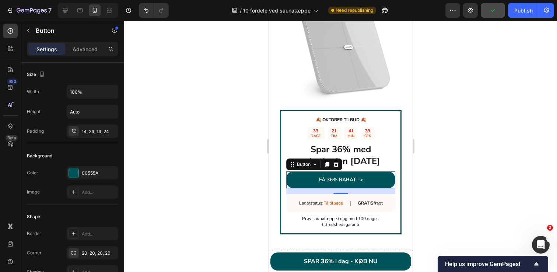
click at [241, 141] on div at bounding box center [340, 146] width 432 height 251
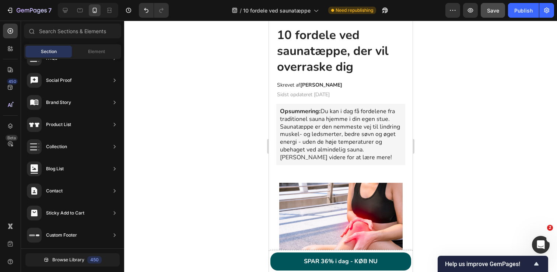
scroll to position [0, 0]
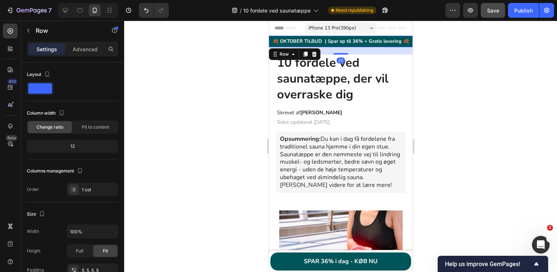
click at [372, 36] on div "🍂 OKTOBER TILBUD | Spar op til 36% + Gratis levering 🍂 Heading Row 20" at bounding box center [340, 41] width 144 height 11
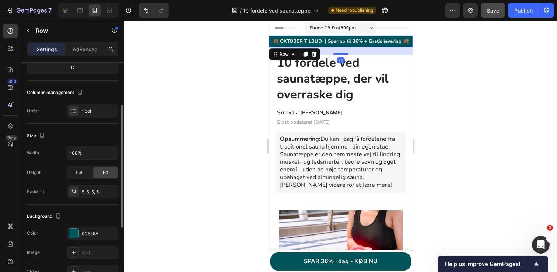
scroll to position [95, 0]
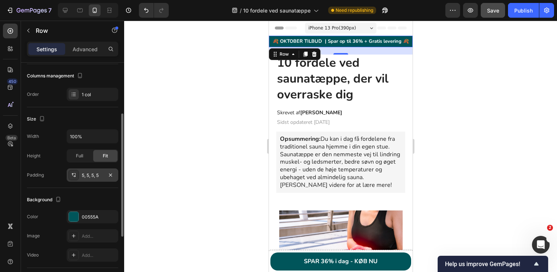
click at [90, 178] on div "5, 5, 5, 5" at bounding box center [92, 175] width 21 height 7
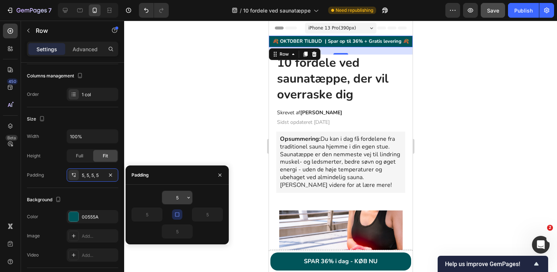
click at [181, 199] on input "5" at bounding box center [177, 197] width 30 height 13
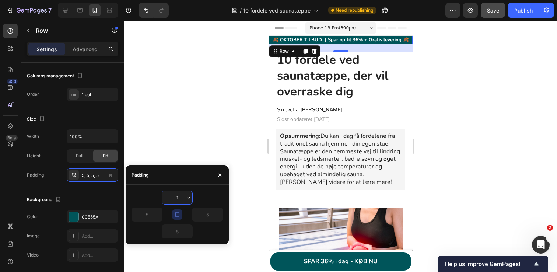
type input "10"
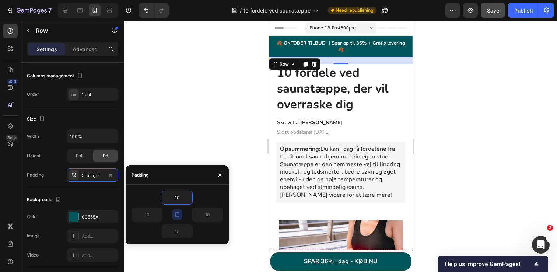
click at [197, 121] on div at bounding box center [340, 146] width 432 height 251
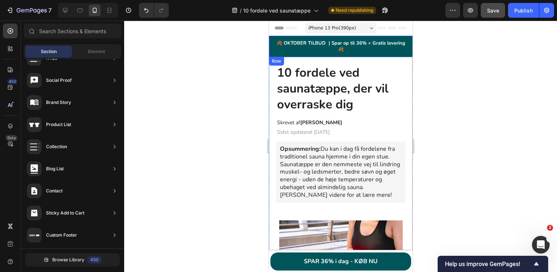
click at [318, 39] on div "🍂 OKTOBER TILBUD | Spar op til 36% + Gratis levering 🍂 Heading Row" at bounding box center [340, 46] width 144 height 21
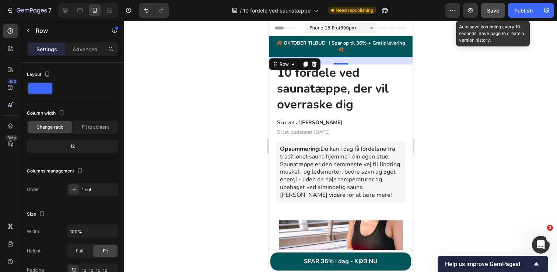
click at [494, 10] on span "Save" at bounding box center [493, 10] width 12 height 6
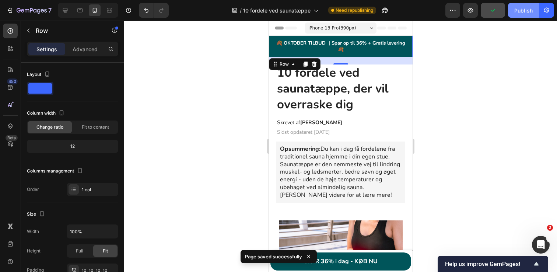
click at [525, 10] on div "Publish" at bounding box center [523, 11] width 18 height 8
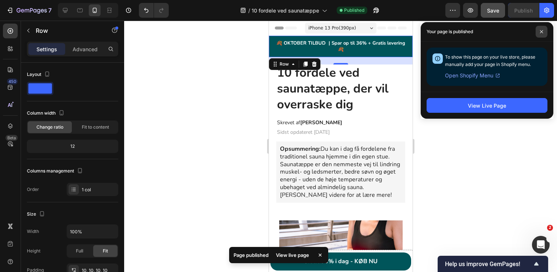
click at [544, 35] on span at bounding box center [541, 32] width 12 height 12
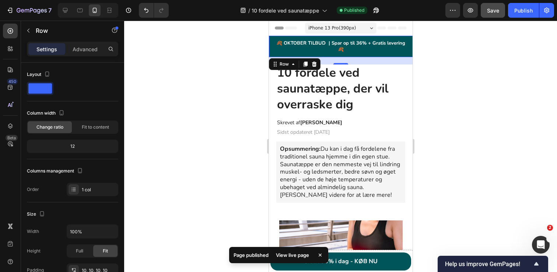
click at [321, 255] on icon at bounding box center [319, 254] width 3 height 3
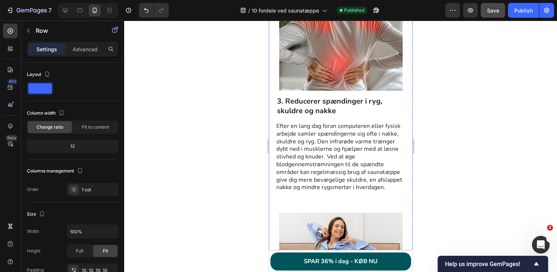
scroll to position [657, 0]
click at [66, 12] on icon at bounding box center [65, 10] width 5 height 5
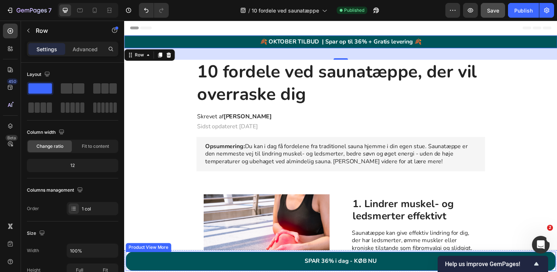
click at [156, 256] on div "SPAR 36% i dag - KØB NU Product View More" at bounding box center [345, 266] width 439 height 20
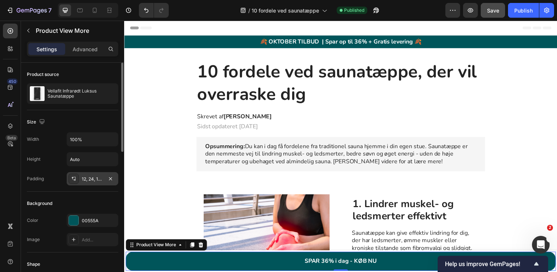
click at [92, 180] on div "12, 24, 12, 24" at bounding box center [92, 179] width 21 height 7
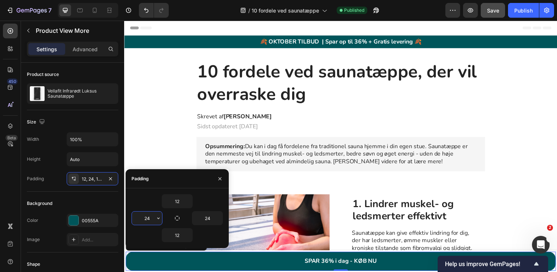
click at [152, 221] on input "24" at bounding box center [147, 217] width 30 height 13
click at [110, 179] on icon "button" at bounding box center [110, 178] width 3 height 3
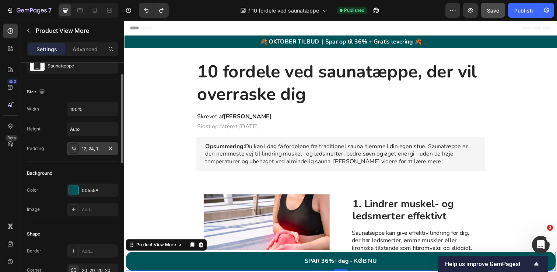
scroll to position [31, 0]
click at [92, 109] on input "100%" at bounding box center [92, 108] width 51 height 13
click at [110, 109] on icon "button" at bounding box center [110, 108] width 7 height 7
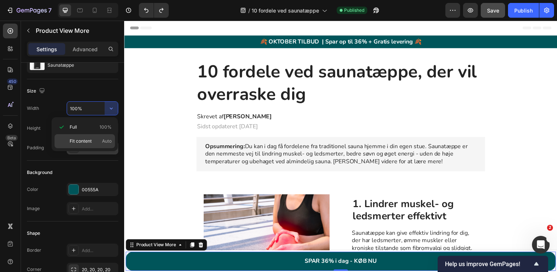
click at [80, 139] on span "Fit content" at bounding box center [81, 141] width 22 height 7
type input "Auto"
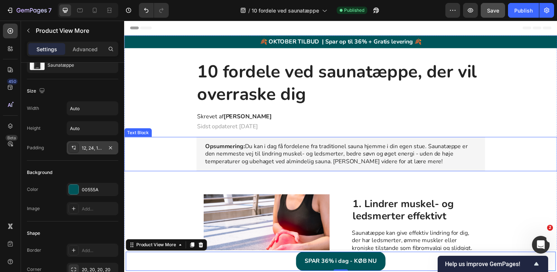
click at [184, 159] on div "Opsummering: Du kan i dag få fordelene fra traditionel sauna hjemme i din egen …" at bounding box center [344, 156] width 427 height 35
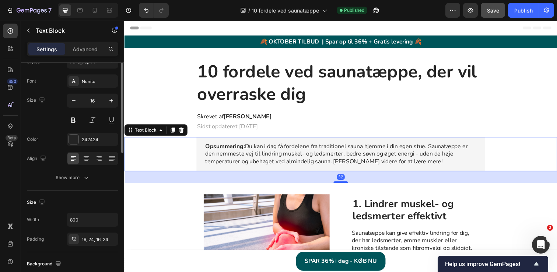
scroll to position [0, 0]
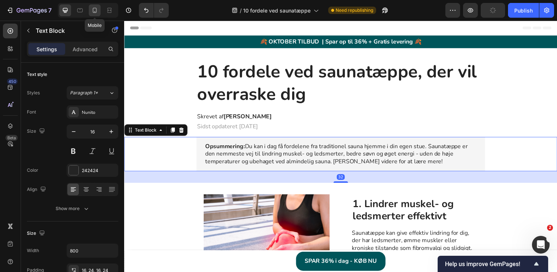
click at [95, 8] on icon at bounding box center [95, 10] width 4 height 5
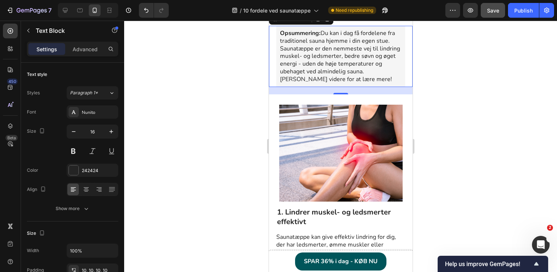
scroll to position [121, 0]
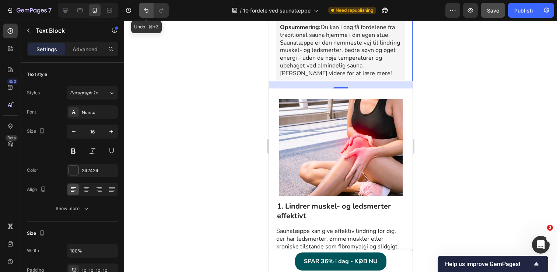
click at [145, 9] on icon "Undo/Redo" at bounding box center [146, 10] width 4 height 5
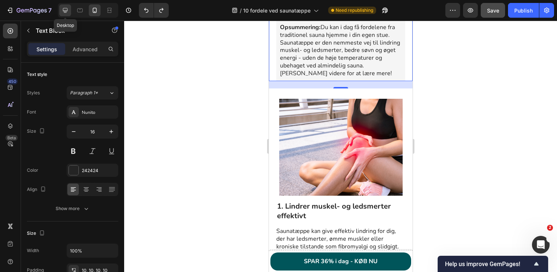
click at [67, 11] on icon at bounding box center [64, 10] width 7 height 7
type input "800"
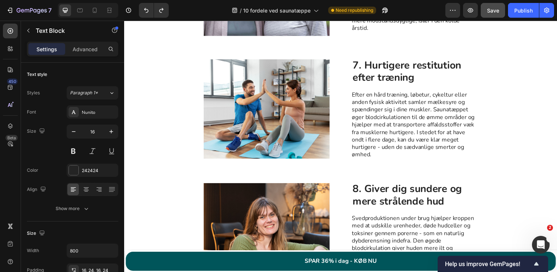
scroll to position [890, 0]
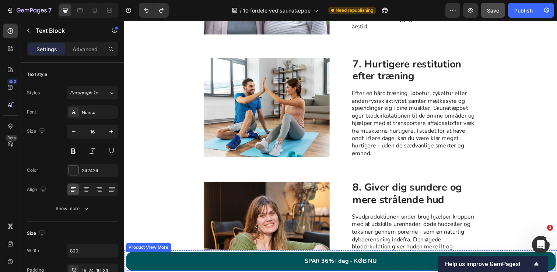
click at [393, 268] on button "SPAR 36% i dag - KØB NU" at bounding box center [345, 266] width 439 height 20
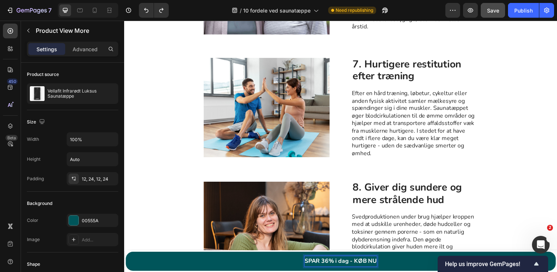
click at [381, 266] on strong "SPAR 36% i dag - KØB NU" at bounding box center [345, 266] width 74 height 8
click at [126, 256] on button "SPAR 36% i dag - KØB NU-" at bounding box center [345, 266] width 439 height 20
click at [126, 256] on button "SPAR 36% i dag - KØB NU" at bounding box center [345, 266] width 439 height 20
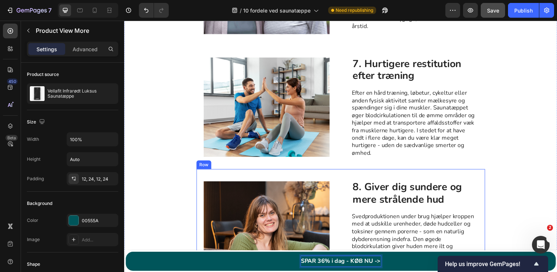
click at [346, 172] on div "8. Giver dig sundere og mere strålende hud Heading Svedproduktionen under brug …" at bounding box center [345, 235] width 294 height 126
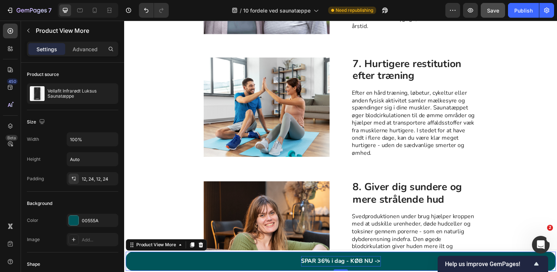
click at [163, 257] on button "SPAR 36% i dag - KØB NU ->" at bounding box center [345, 266] width 439 height 20
click at [512, 13] on button "Publish" at bounding box center [523, 10] width 31 height 15
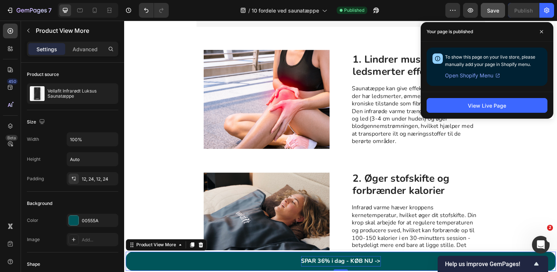
scroll to position [0, 0]
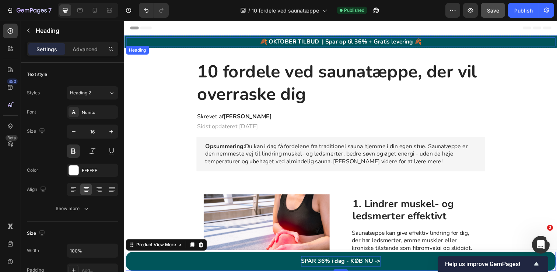
click at [249, 38] on h2 "🍂 OKTOBER TILBUD | Spar op til 36% + Gratis levering 🍂" at bounding box center [345, 42] width 438 height 9
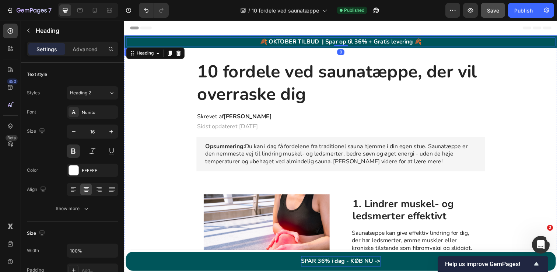
click at [218, 37] on div "🍂 OKTOBER TILBUD | Spar op til 36% + Gratis levering 🍂 Heading 0 Row" at bounding box center [345, 42] width 442 height 13
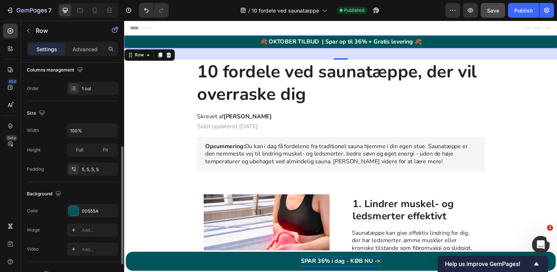
scroll to position [119, 0]
click at [79, 152] on span "Full" at bounding box center [79, 151] width 7 height 7
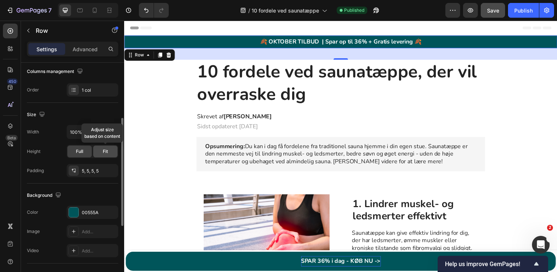
click at [107, 152] on span "Fit" at bounding box center [105, 151] width 5 height 7
click at [108, 131] on icon "button" at bounding box center [110, 131] width 7 height 7
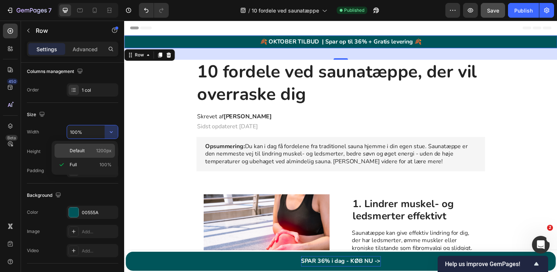
click at [83, 146] on div "Default 1200px" at bounding box center [84, 151] width 60 height 14
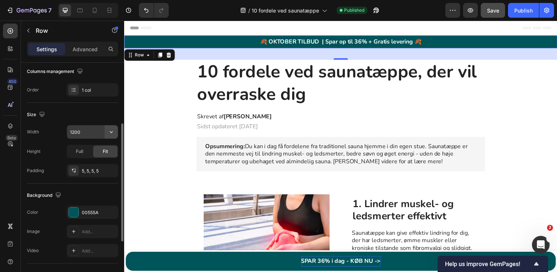
click at [111, 134] on icon "button" at bounding box center [110, 131] width 7 height 7
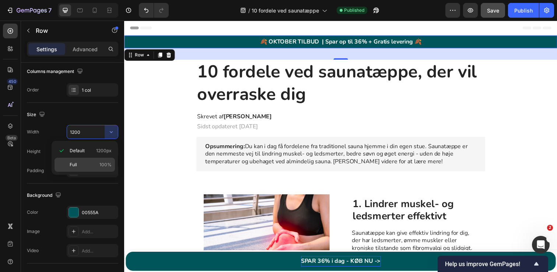
click at [81, 162] on p "Full 100%" at bounding box center [91, 164] width 42 height 7
type input "100%"
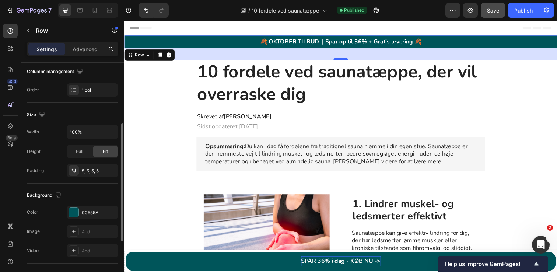
click at [60, 131] on div "Width 100%" at bounding box center [72, 132] width 91 height 14
click at [79, 149] on span "Full" at bounding box center [79, 151] width 7 height 7
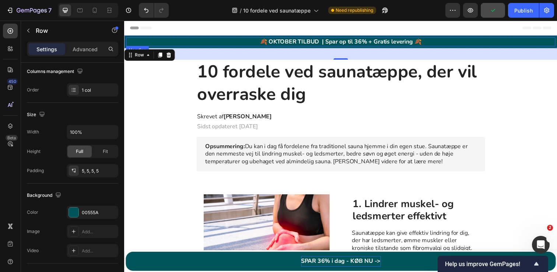
click at [207, 45] on h2 "🍂 OKTOBER TILBUD | Spar op til 36% + Gratis levering 🍂" at bounding box center [345, 42] width 438 height 9
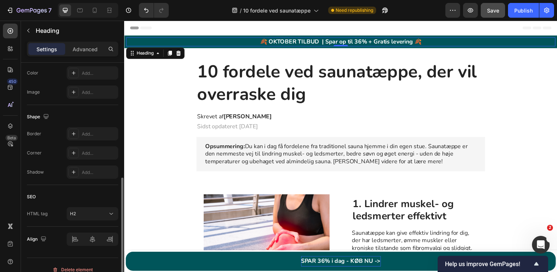
scroll to position [248, 0]
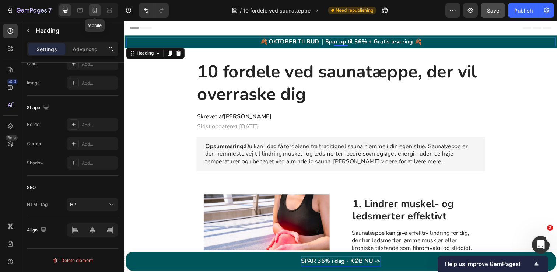
click at [98, 11] on icon at bounding box center [94, 10] width 7 height 7
type input "13"
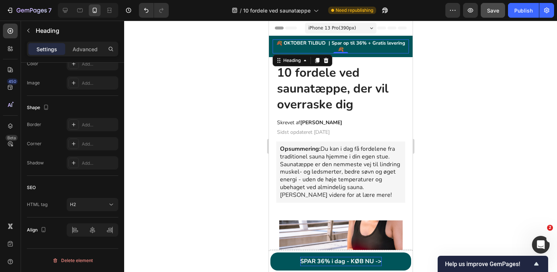
click at [259, 73] on div at bounding box center [340, 146] width 432 height 251
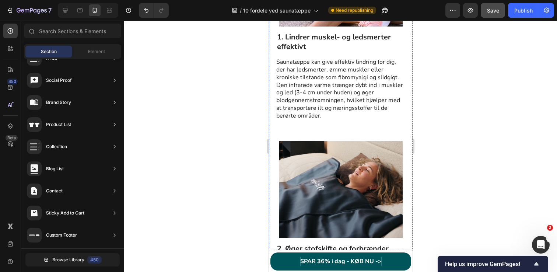
scroll to position [291, 0]
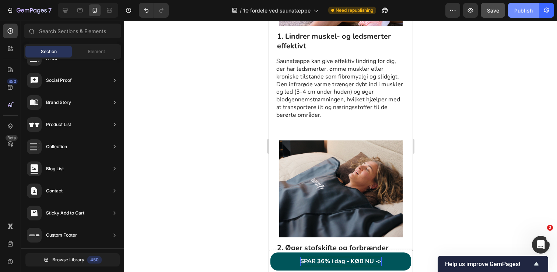
click at [512, 8] on button "Publish" at bounding box center [523, 10] width 31 height 15
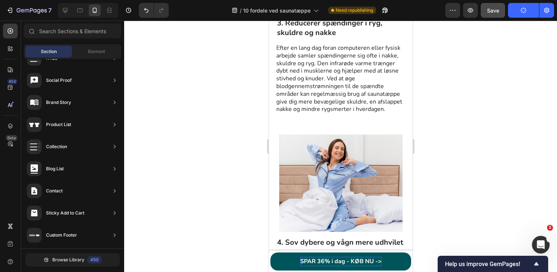
scroll to position [739, 0]
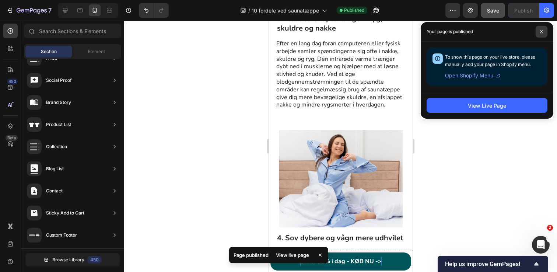
click at [542, 33] on span at bounding box center [541, 32] width 12 height 12
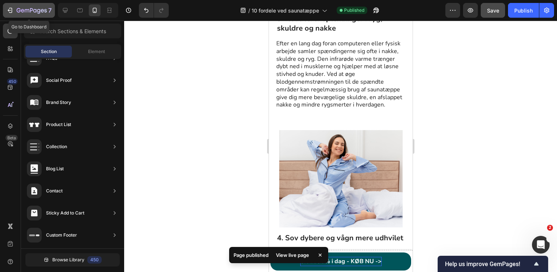
click at [13, 12] on icon "button" at bounding box center [9, 10] width 7 height 7
